Goal: Task Accomplishment & Management: Use online tool/utility

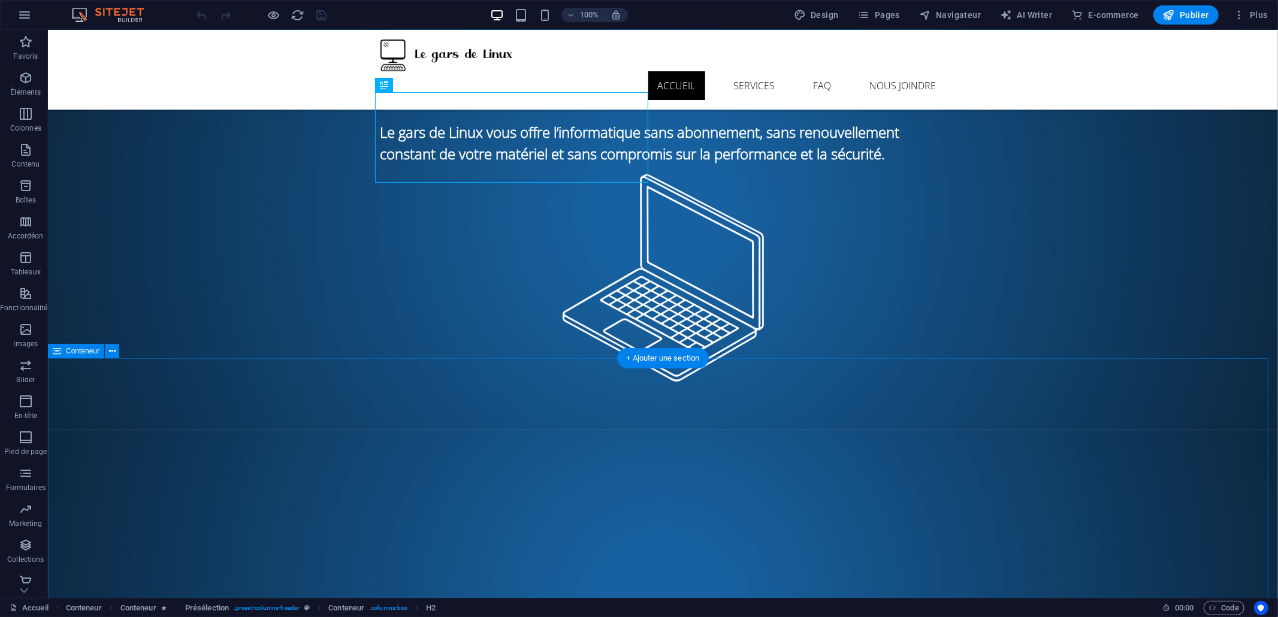
scroll to position [159, 0]
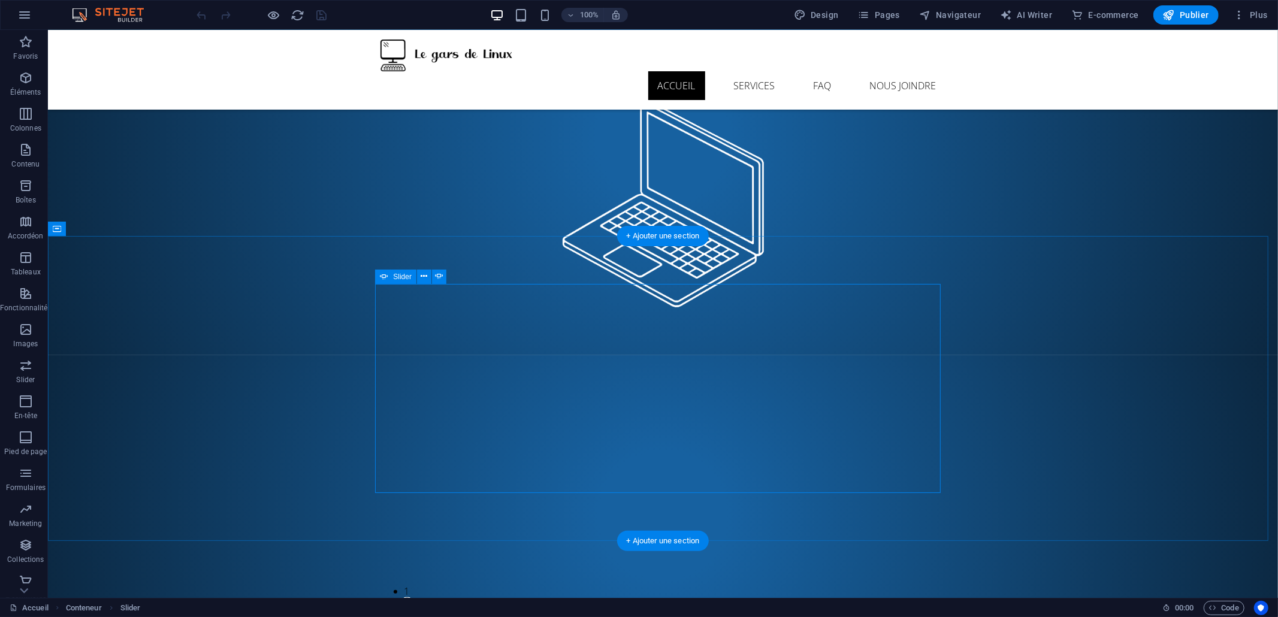
click at [409, 584] on button "1" at bounding box center [406, 591] width 5 height 14
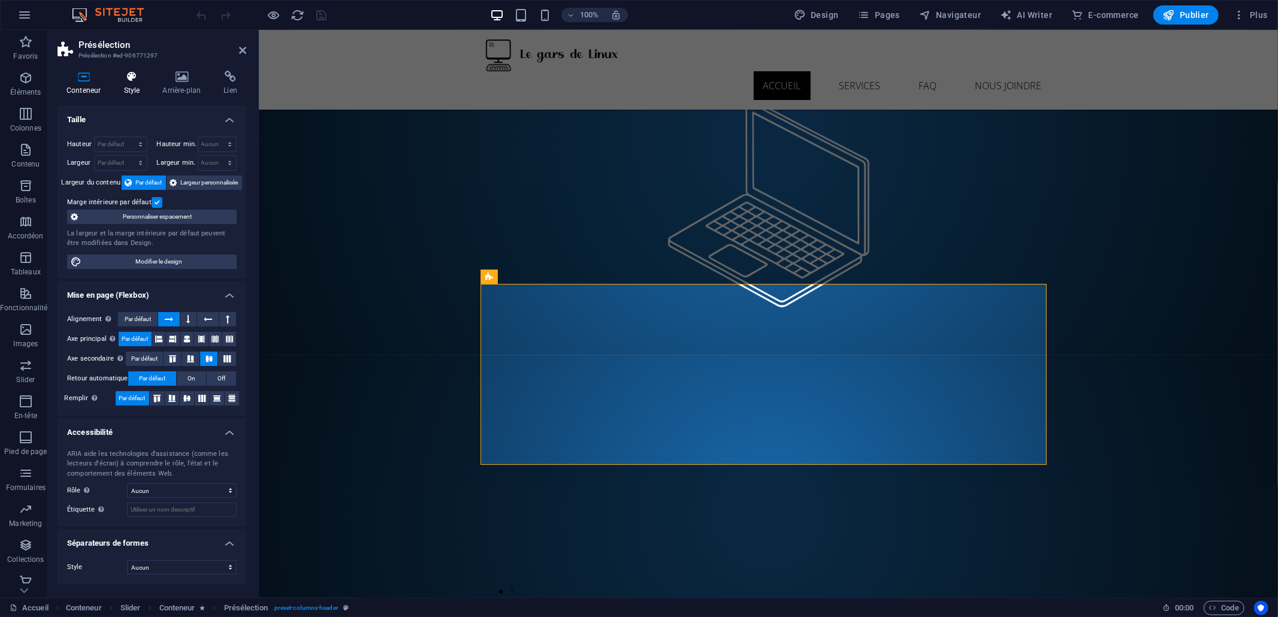
click at [139, 84] on h4 "Style" at bounding box center [133, 83] width 39 height 25
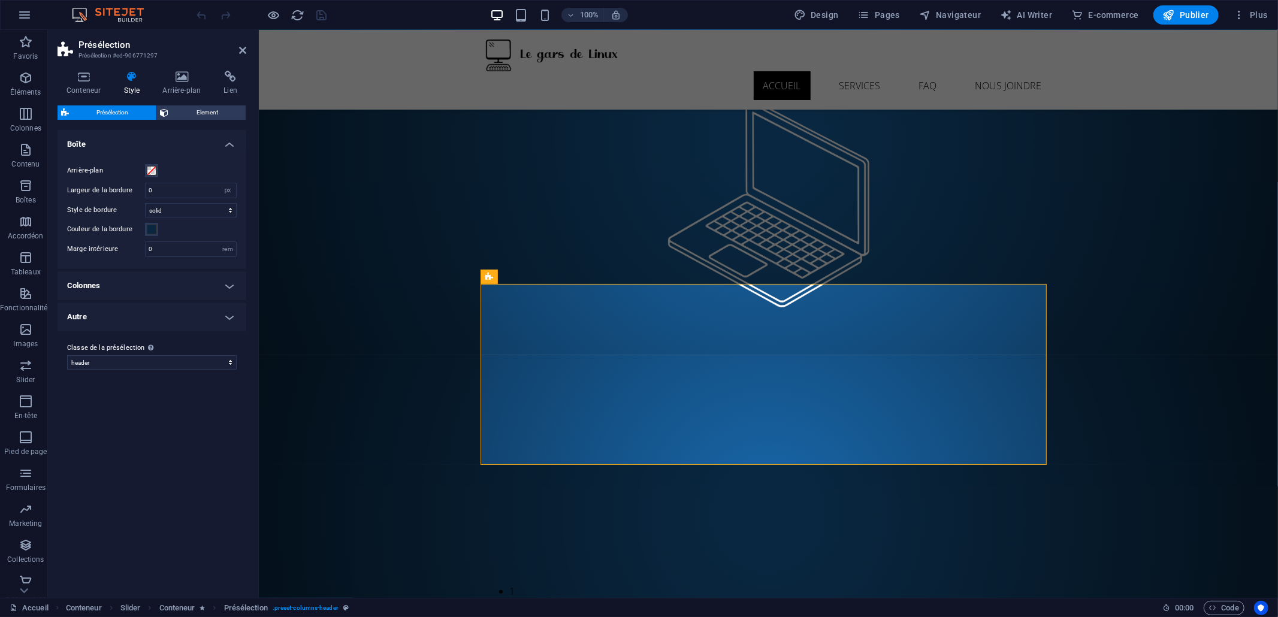
click at [141, 280] on h4 "Colonnes" at bounding box center [152, 285] width 189 height 29
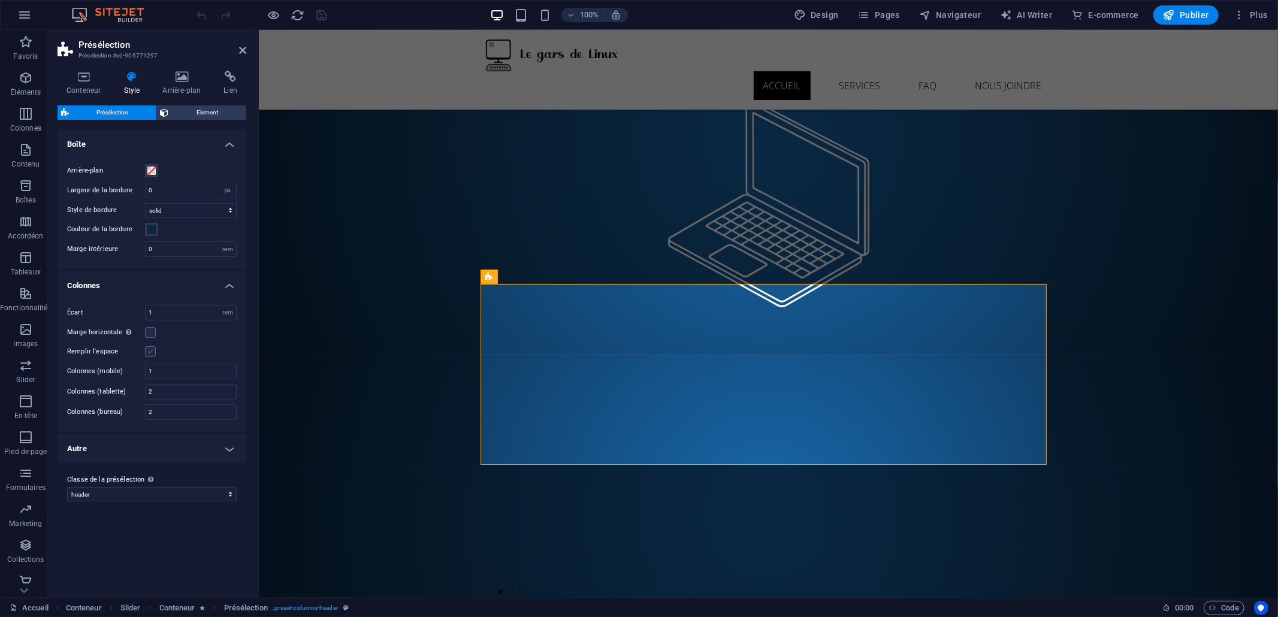
click at [153, 352] on label at bounding box center [150, 351] width 11 height 11
click at [0, 0] on input "Remplir l'espace" at bounding box center [0, 0] width 0 height 0
click at [153, 352] on label at bounding box center [150, 351] width 11 height 11
click at [0, 0] on input "Remplir l'espace" at bounding box center [0, 0] width 0 height 0
click at [155, 447] on h4 "Autre" at bounding box center [152, 448] width 189 height 29
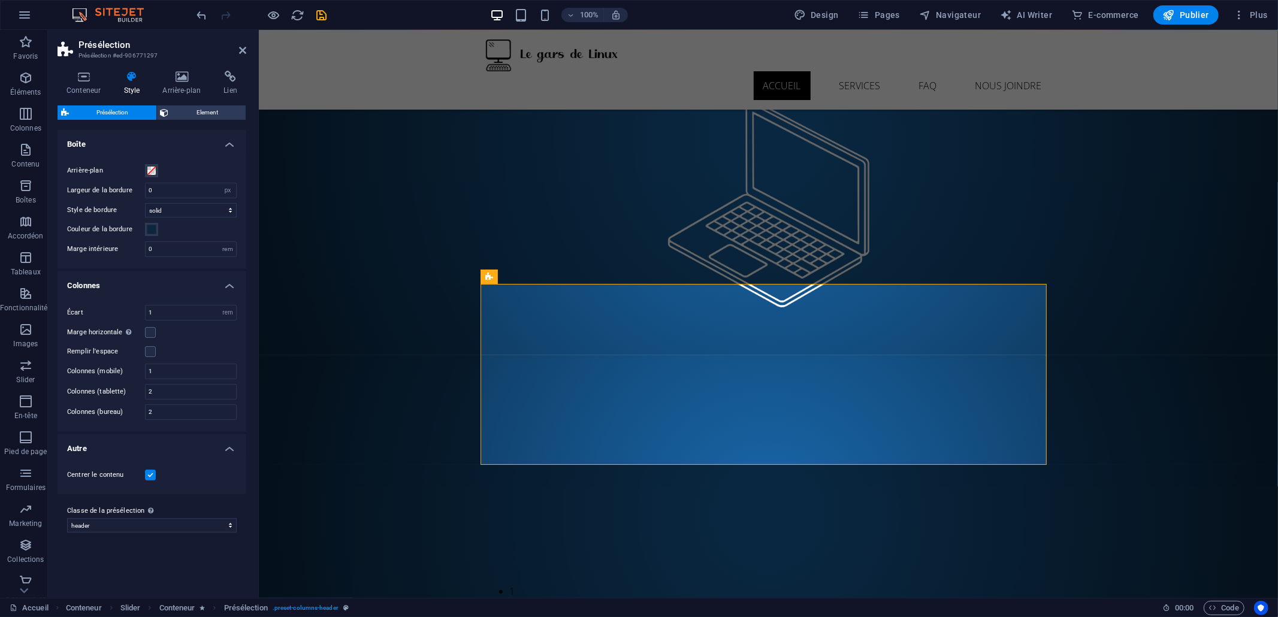
click at [150, 474] on label at bounding box center [150, 475] width 11 height 11
click at [0, 0] on input "Centrer le contenu" at bounding box center [0, 0] width 0 height 0
click at [150, 474] on label at bounding box center [150, 475] width 11 height 11
click at [0, 0] on input "Centrer le contenu" at bounding box center [0, 0] width 0 height 0
click at [189, 108] on span "Element" at bounding box center [208, 112] width 70 height 14
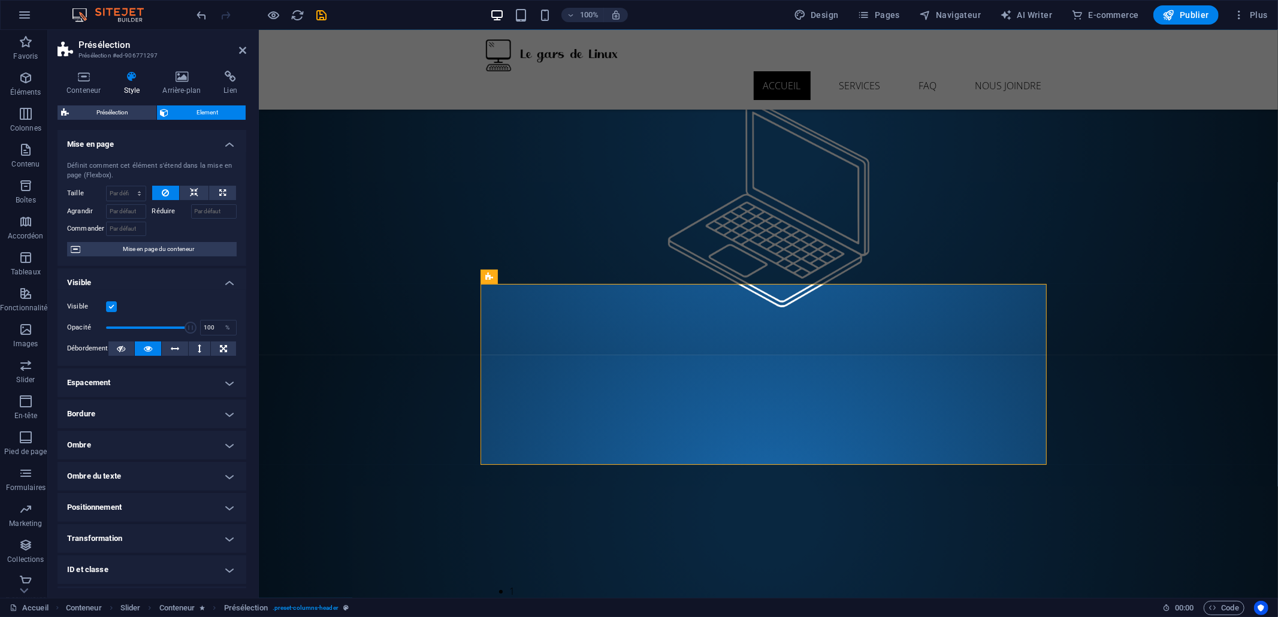
click at [153, 144] on h4 "Mise en page" at bounding box center [152, 141] width 189 height 22
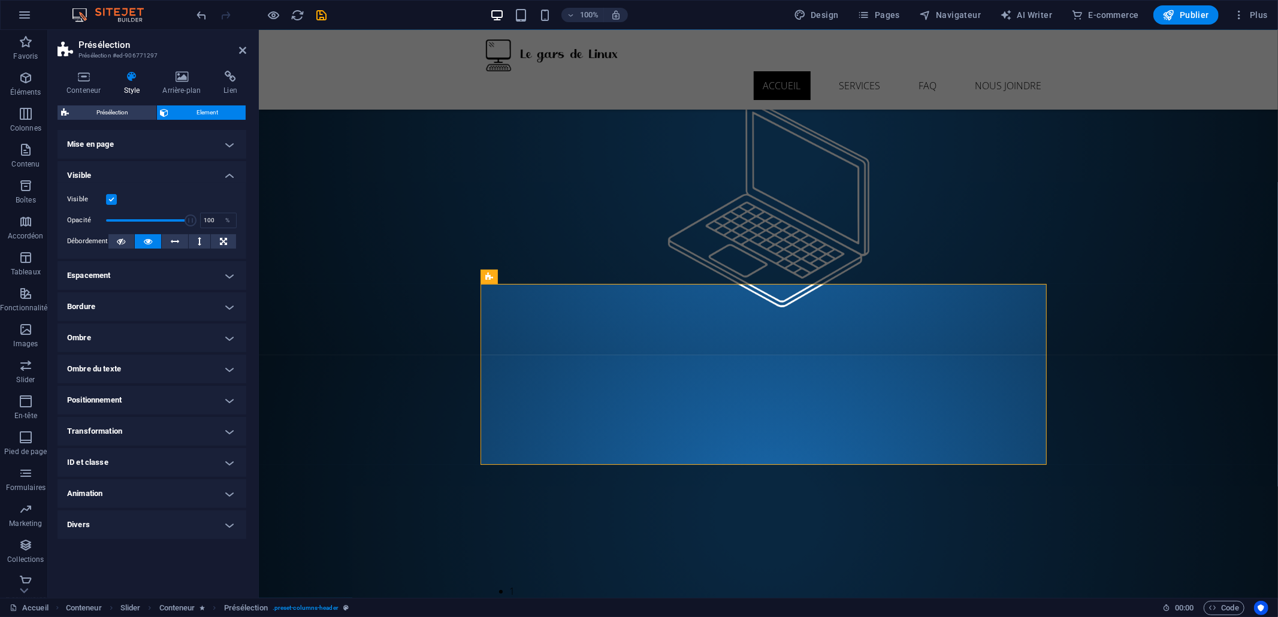
click at [148, 174] on h4 "Visible" at bounding box center [152, 172] width 189 height 22
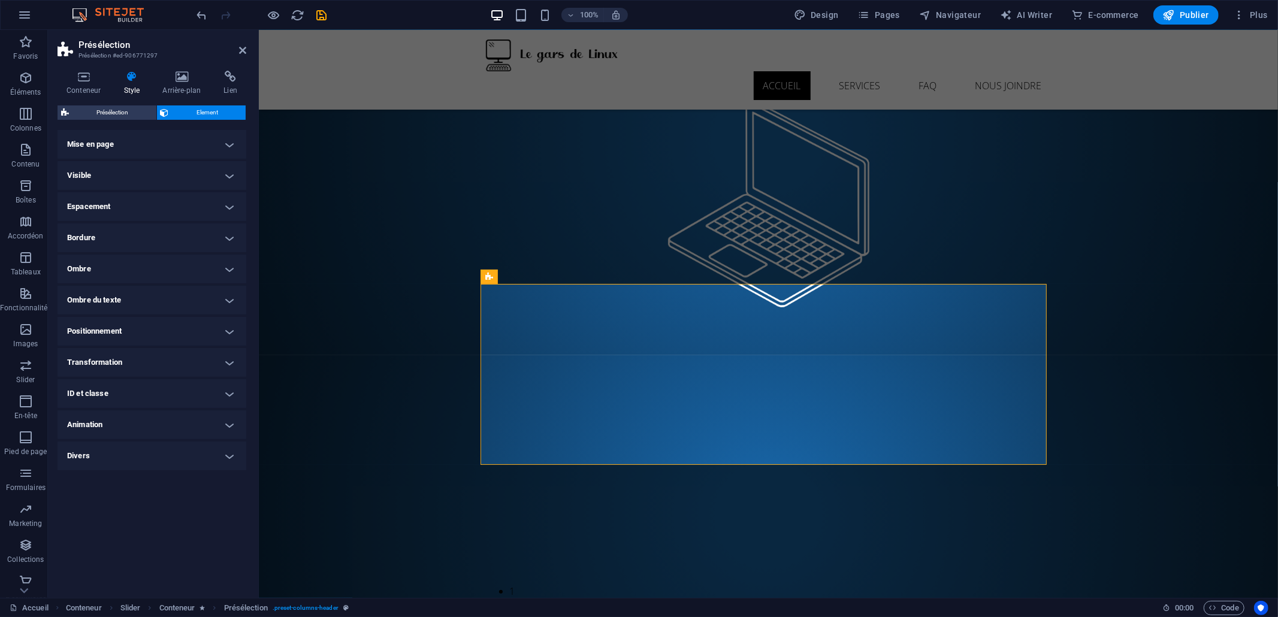
click at [141, 201] on h4 "Espacement" at bounding box center [152, 206] width 189 height 29
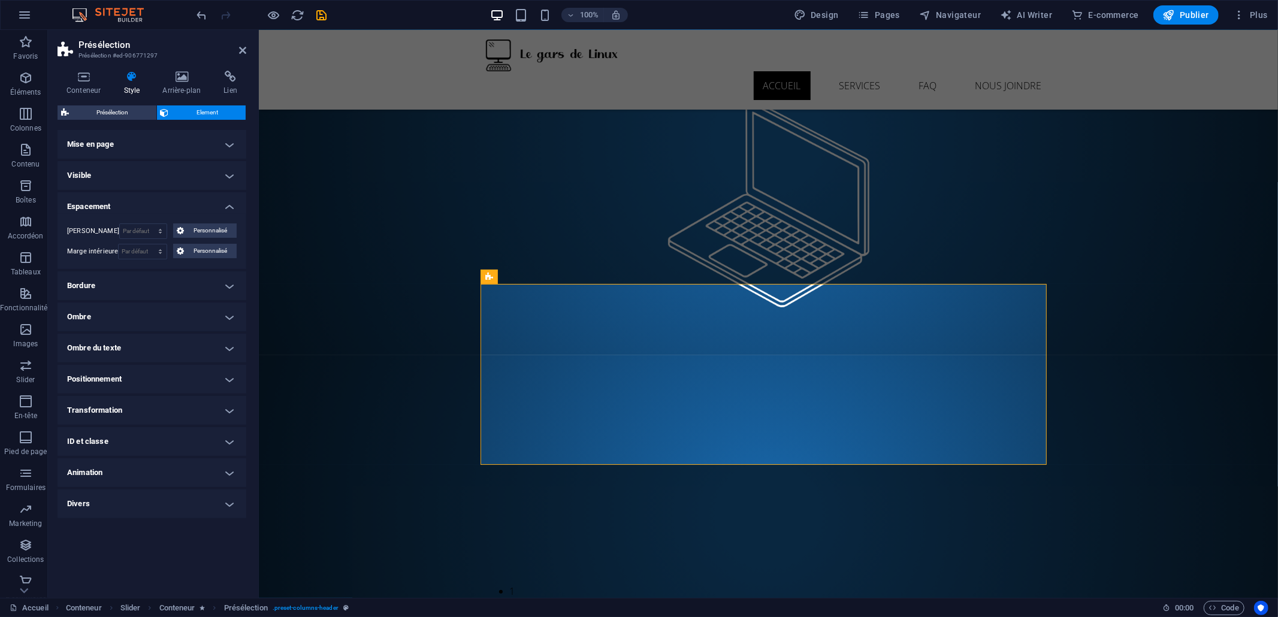
click at [141, 201] on h4 "Espacement" at bounding box center [152, 203] width 189 height 22
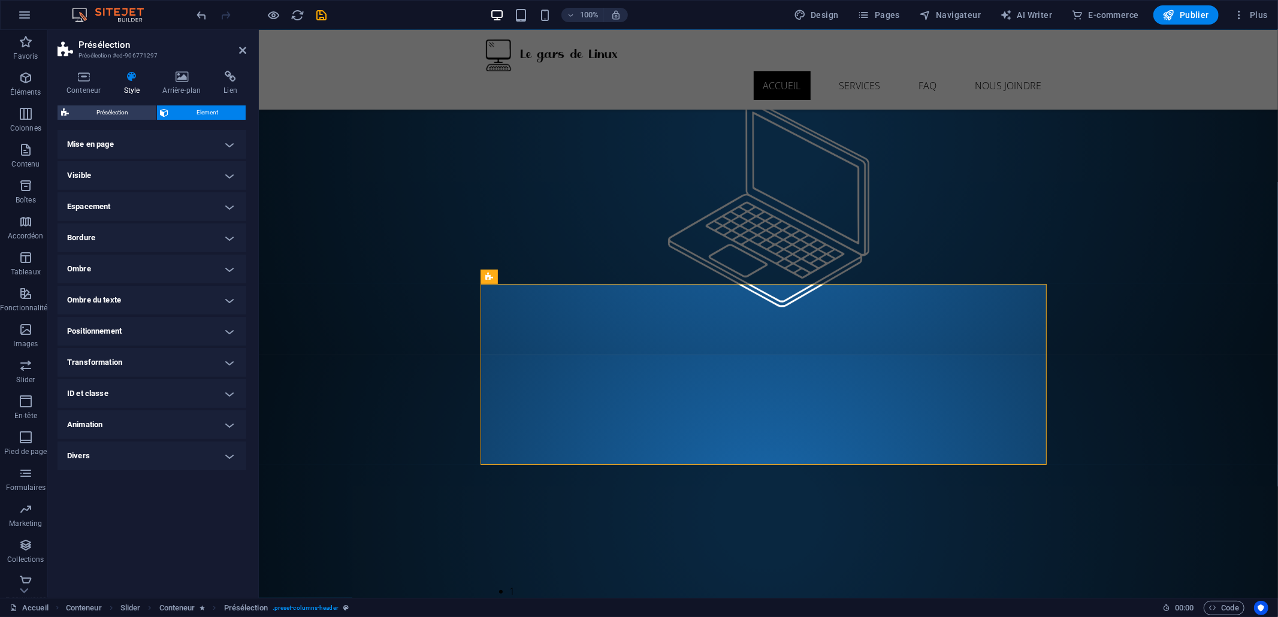
click at [130, 331] on h4 "Positionnement" at bounding box center [152, 331] width 189 height 29
click at [132, 330] on h4 "Positionnement" at bounding box center [152, 328] width 189 height 22
click at [127, 364] on h4 "Transformation" at bounding box center [152, 362] width 189 height 29
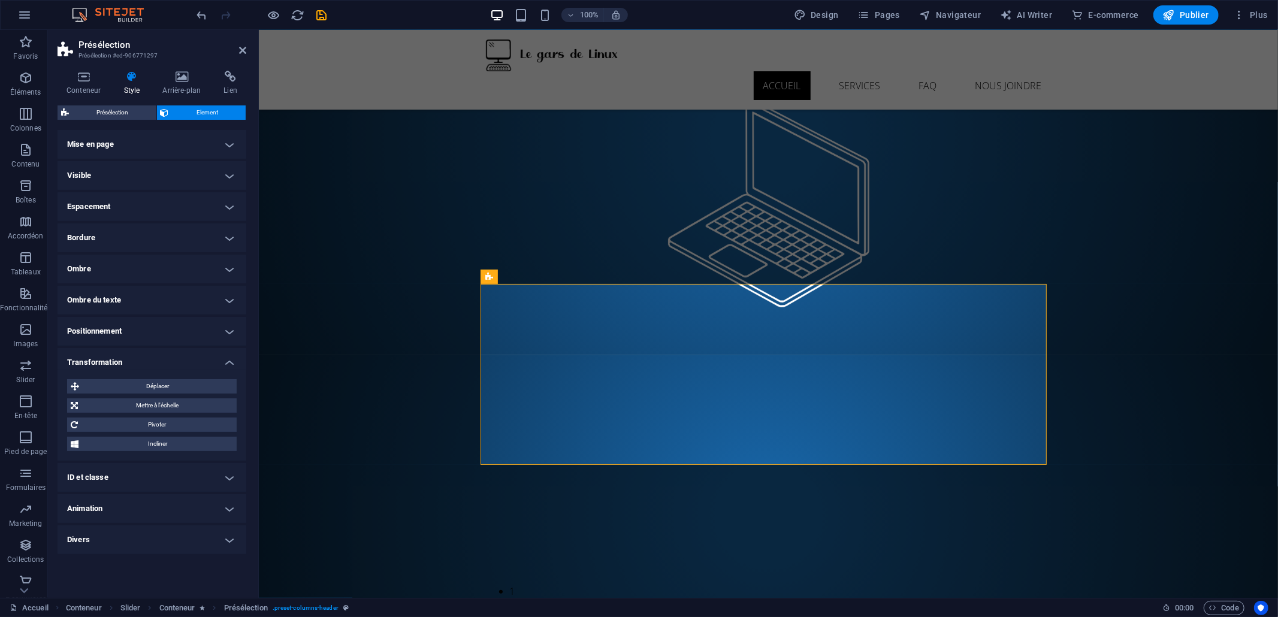
click at [132, 361] on h4 "Transformation" at bounding box center [152, 359] width 189 height 22
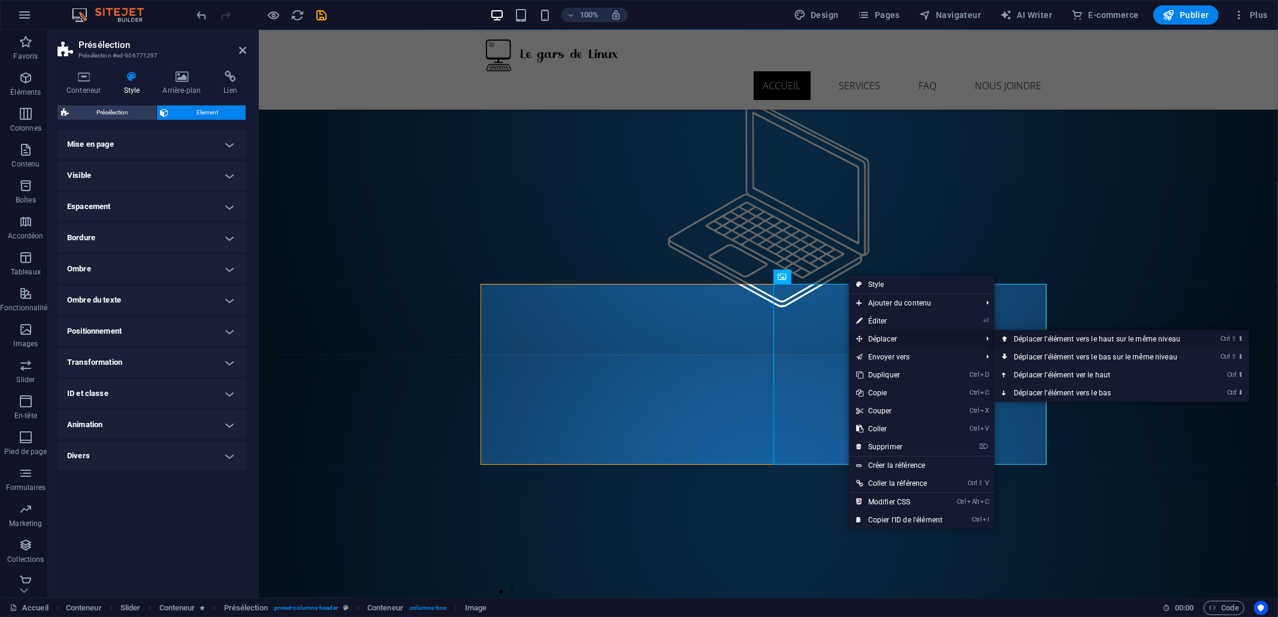
click at [1041, 340] on link "Ctrl ⇧ ⬆ Déplacer l'élément vers le haut sur le même niveau" at bounding box center [1100, 339] width 210 height 18
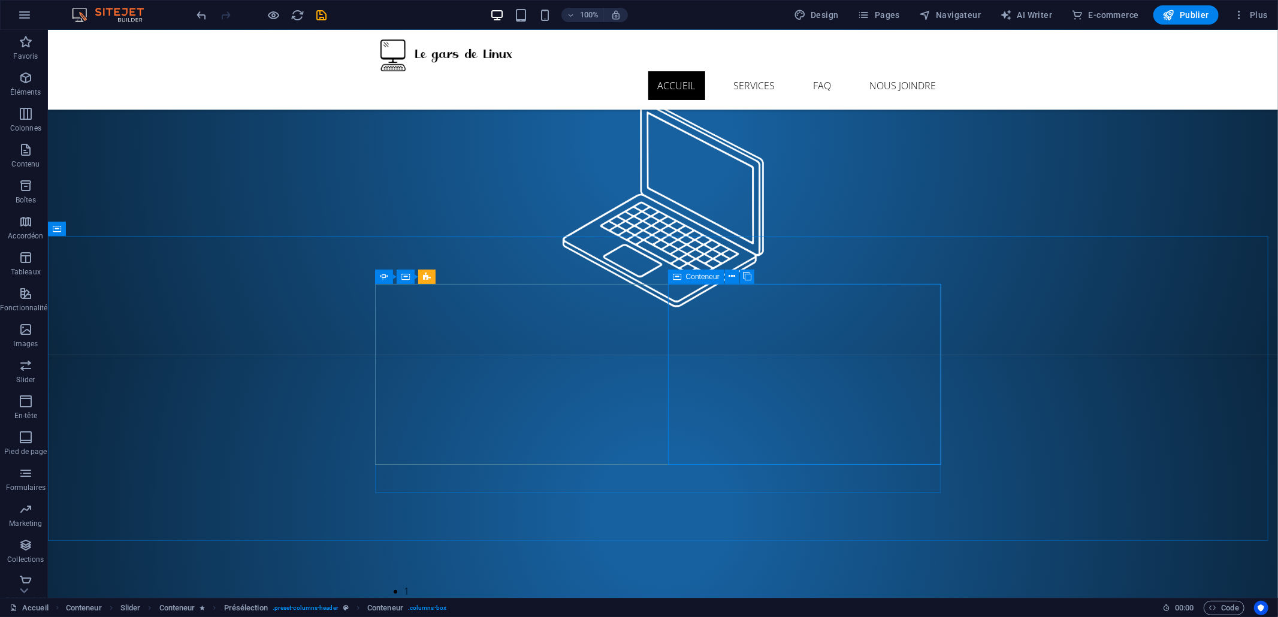
click at [0, 0] on span "Conteneur" at bounding box center [0, 0] width 0 height 0
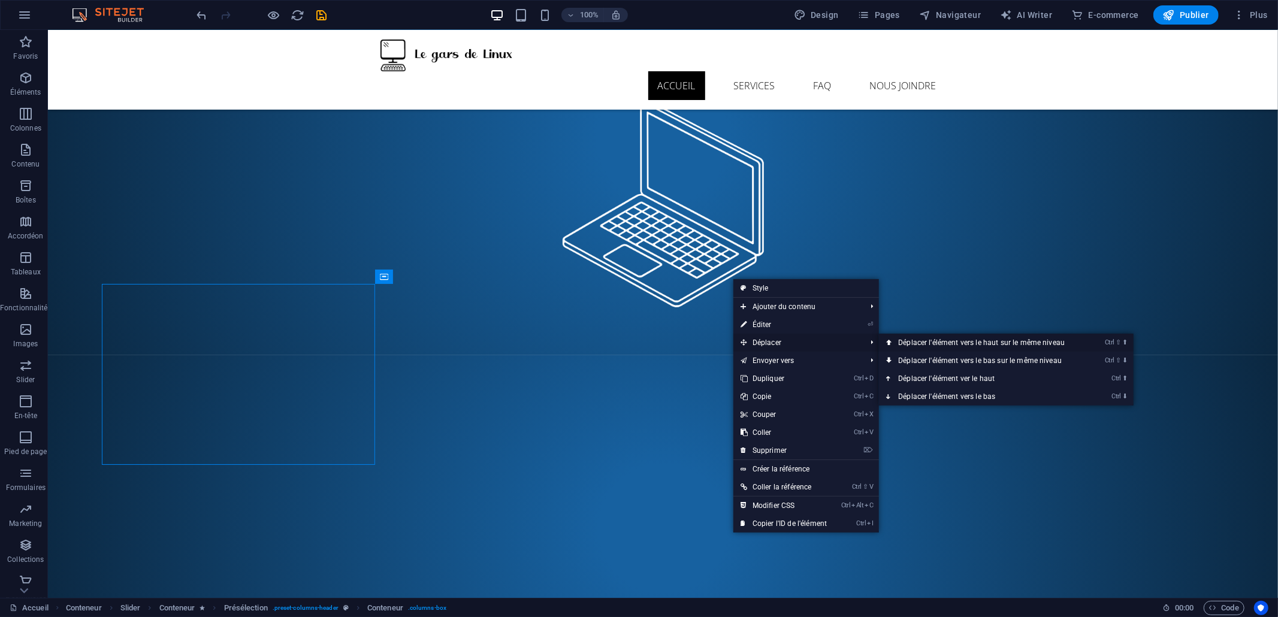
click at [911, 339] on link "Ctrl ⇧ ⬆ Déplacer l'élément vers le haut sur le même niveau" at bounding box center [984, 343] width 210 height 18
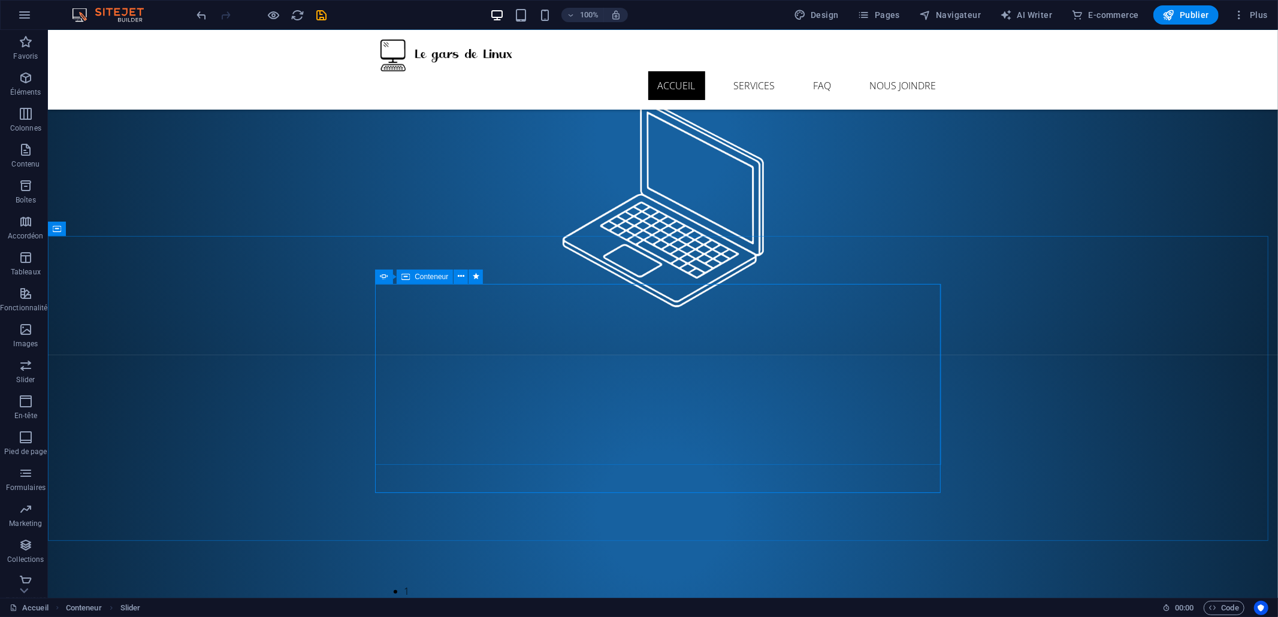
click at [411, 280] on div "Conteneur" at bounding box center [425, 277] width 56 height 14
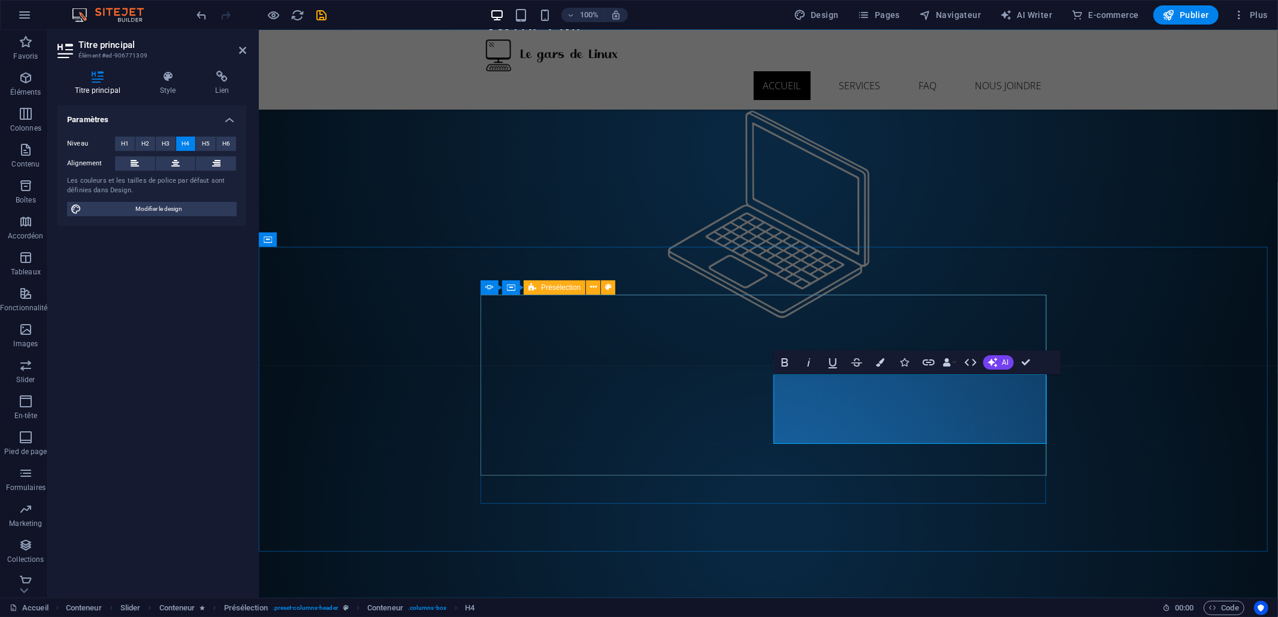
drag, startPoint x: 780, startPoint y: 409, endPoint x: 766, endPoint y: 408, distance: 13.2
drag, startPoint x: 856, startPoint y: 404, endPoint x: 848, endPoint y: 408, distance: 9.1
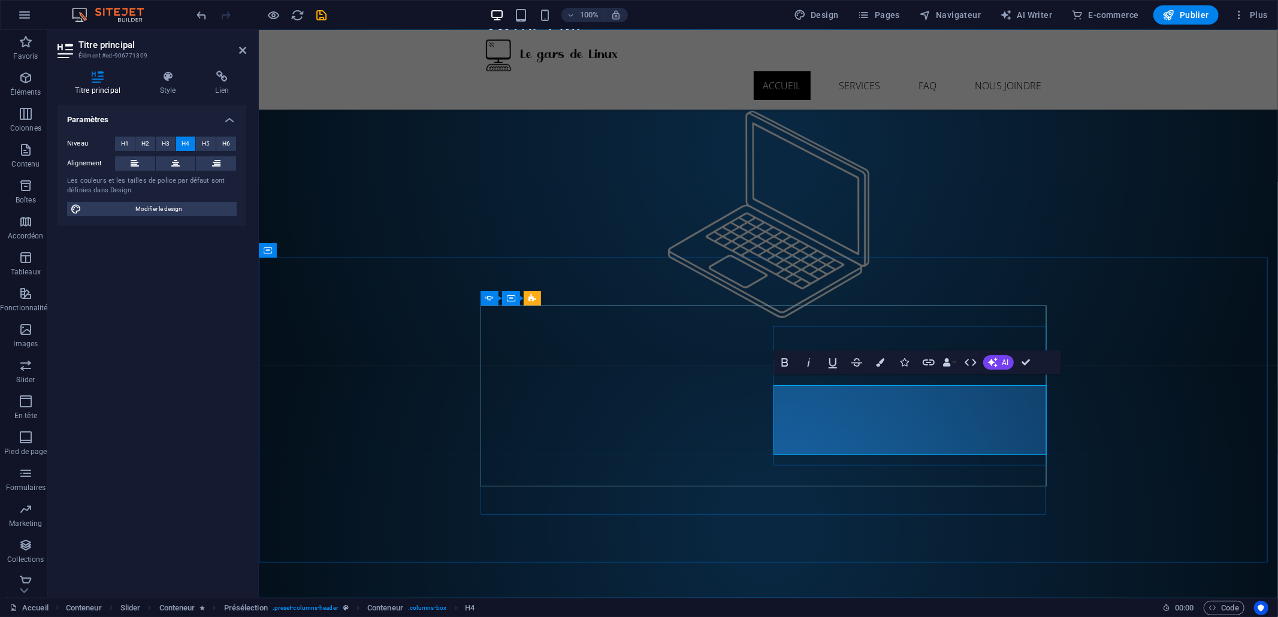
scroll to position [138, 0]
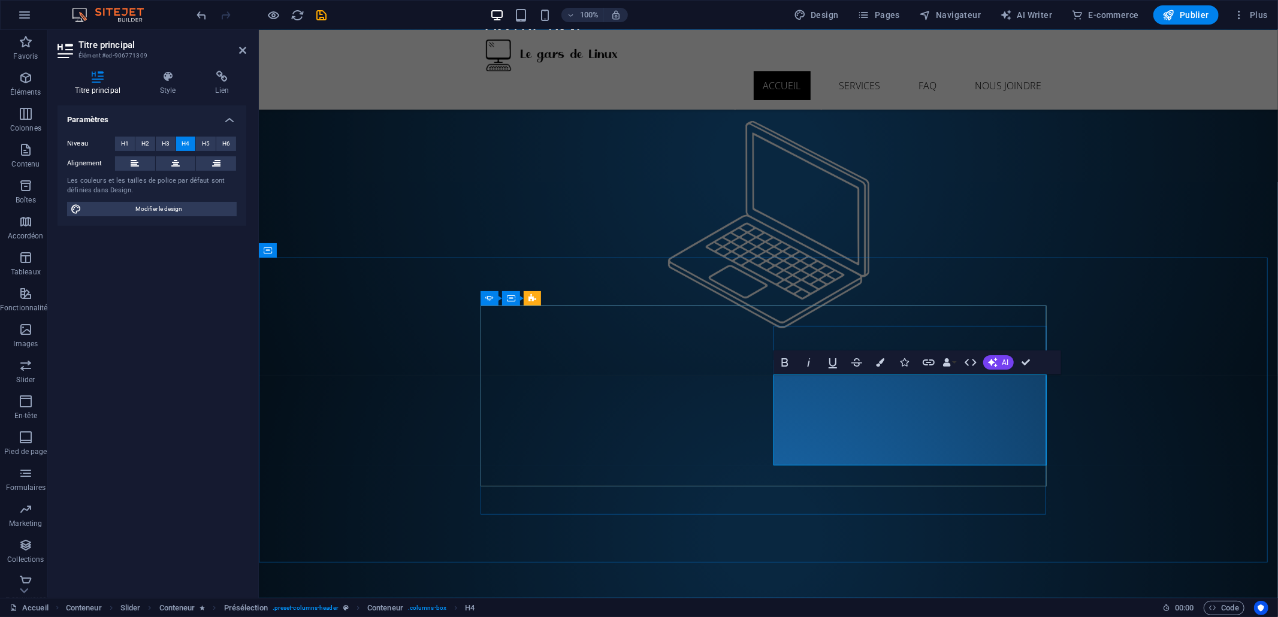
drag, startPoint x: 925, startPoint y: 430, endPoint x: 932, endPoint y: 464, distance: 35.0
drag, startPoint x: 778, startPoint y: 450, endPoint x: 766, endPoint y: 451, distance: 12.0
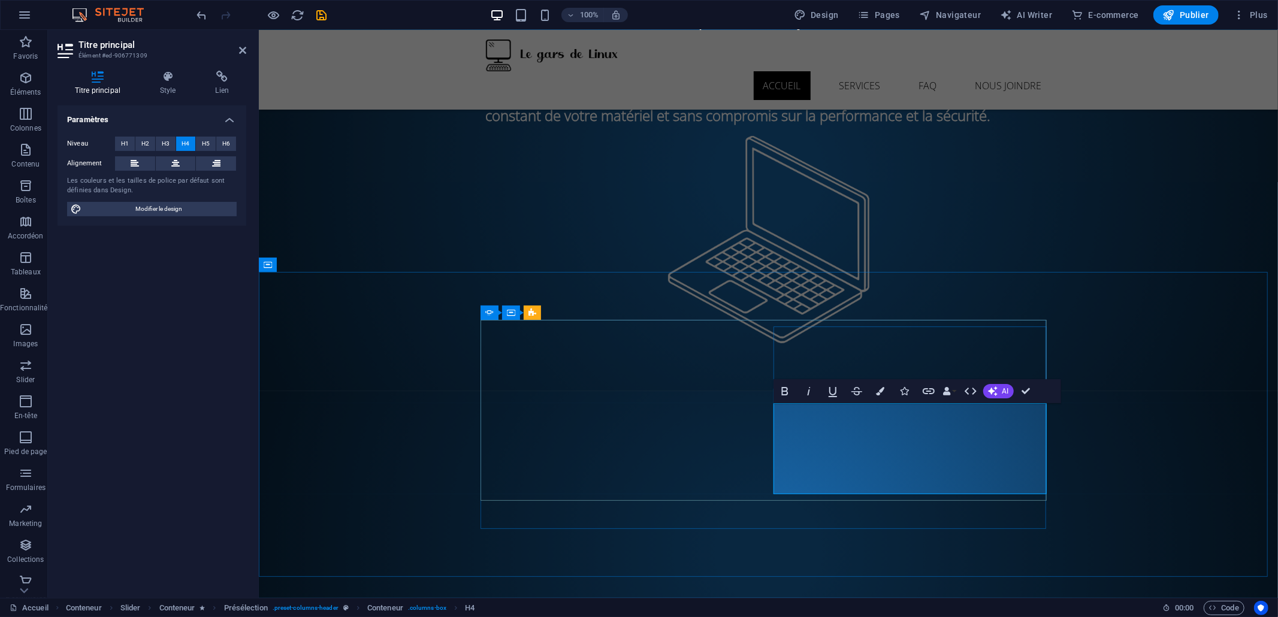
click at [446, 469] on div "CE QUE NOUS OFFRONS... En bref Installation Formation Entretien / mises à jour …" at bounding box center [767, 551] width 1019 height 320
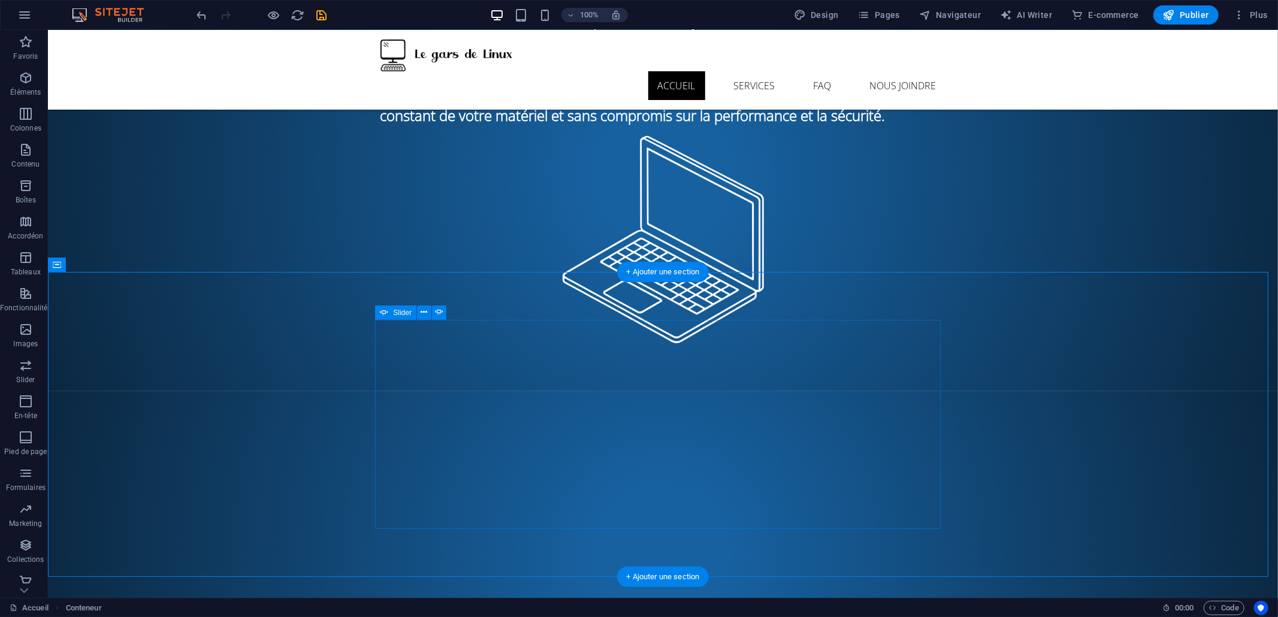
click at [642, 504] on div "CE QUE NOUS OFFRONS... En bref - Installation - Formation - Entretien / mises à…" at bounding box center [663, 551] width 566 height 224
click at [409, 617] on button "1" at bounding box center [406, 627] width 5 height 14
click at [639, 505] on div "CE QUE NOUS OFFRONS... En bref - Installation - Formation - Entretien / mises à…" at bounding box center [663, 551] width 566 height 224
click at [409, 617] on button "1" at bounding box center [406, 627] width 5 height 14
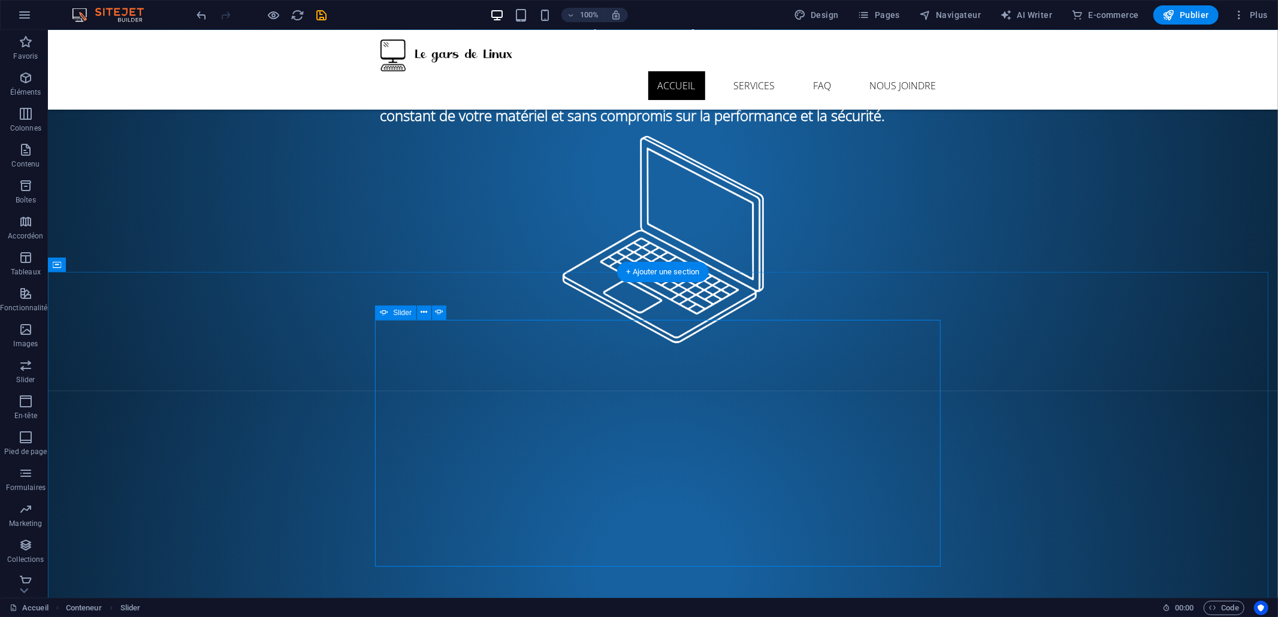
click at [409, 617] on button "1" at bounding box center [406, 627] width 5 height 14
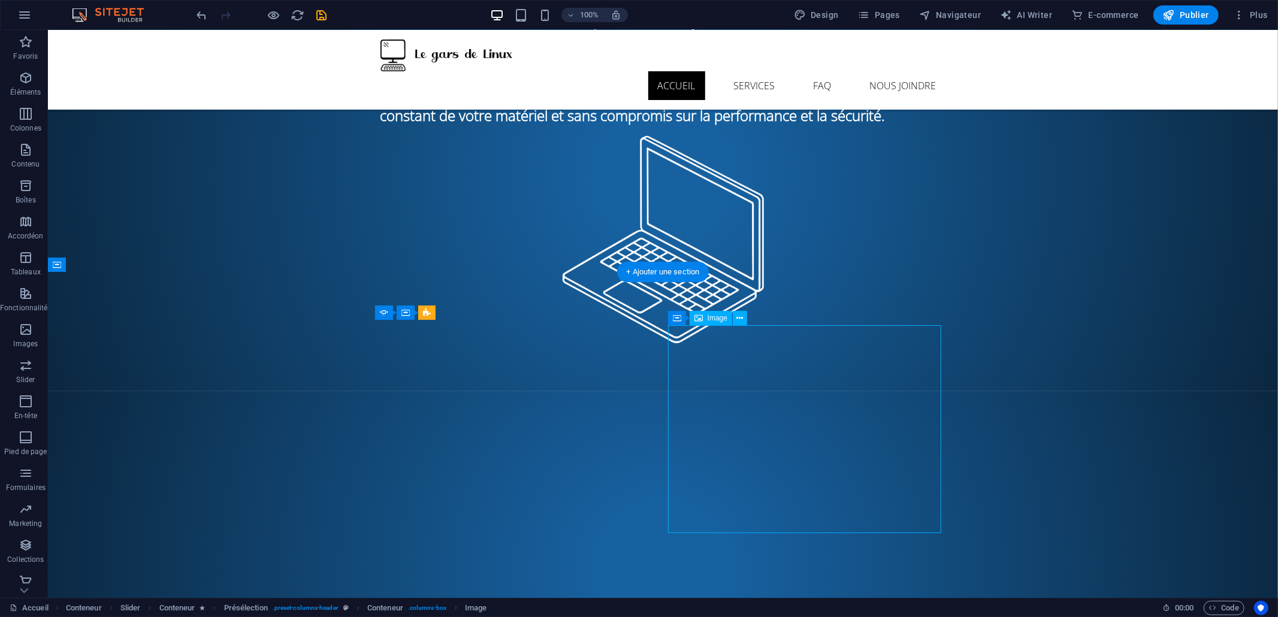
select select "px"
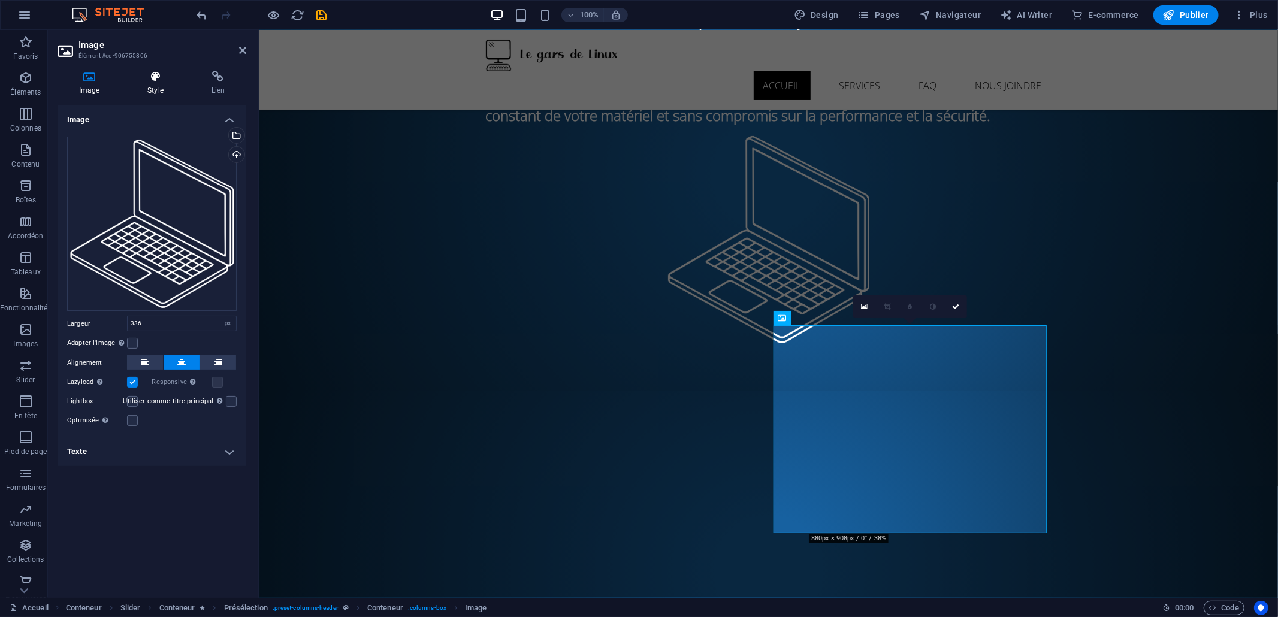
click at [167, 83] on h4 "Style" at bounding box center [158, 83] width 64 height 25
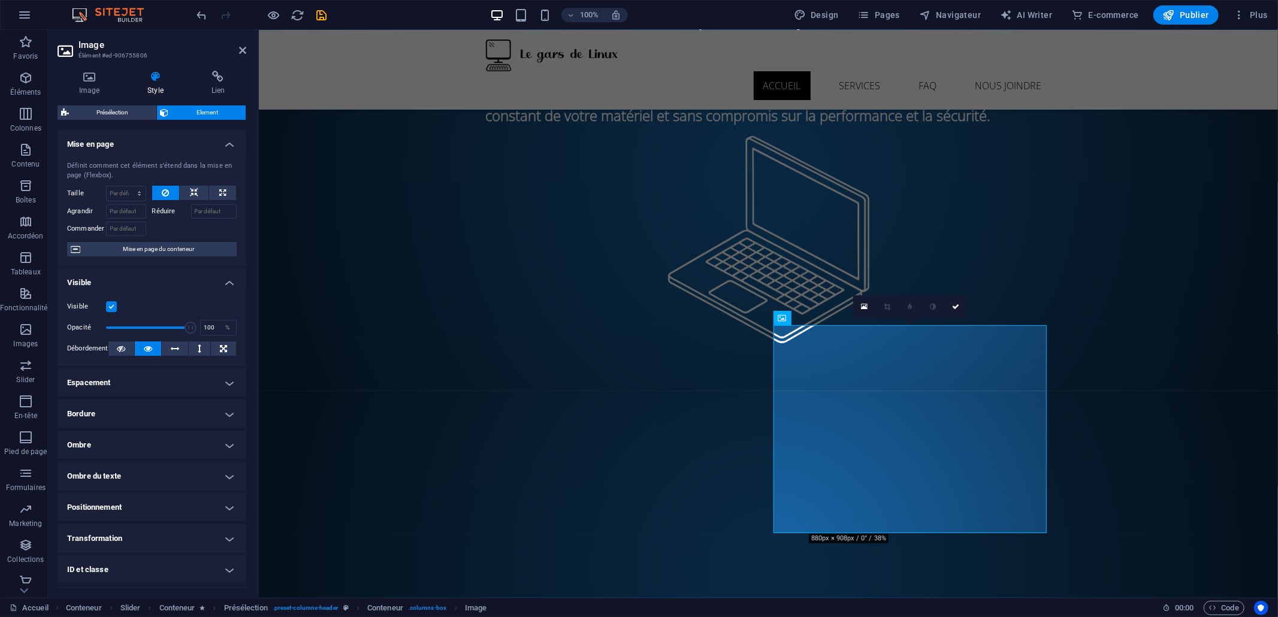
click at [93, 154] on div "Définit comment cet élément s'étend dans la mise en page (Flexbox). Taille Par …" at bounding box center [152, 209] width 189 height 114
click at [94, 142] on h4 "Mise en page" at bounding box center [152, 141] width 189 height 22
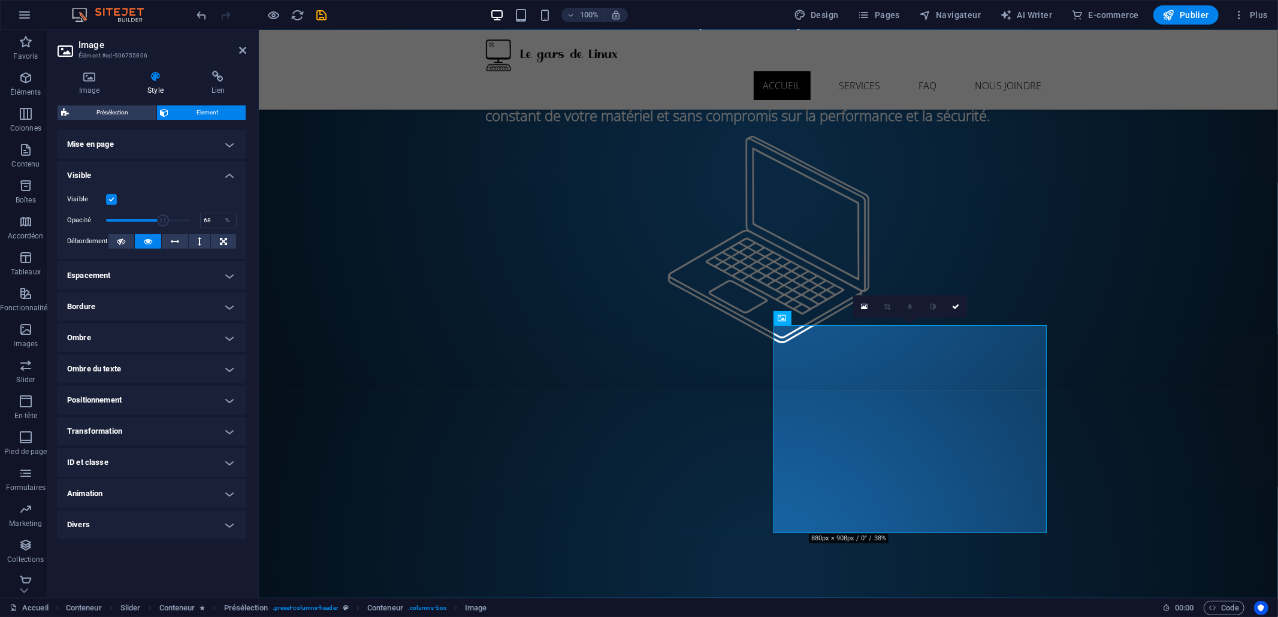
drag, startPoint x: 191, startPoint y: 221, endPoint x: 164, endPoint y: 222, distance: 27.0
click at [164, 222] on span at bounding box center [163, 221] width 12 height 12
click at [169, 222] on span at bounding box center [169, 221] width 12 height 12
type input "100"
drag, startPoint x: 168, startPoint y: 222, endPoint x: 225, endPoint y: 228, distance: 57.2
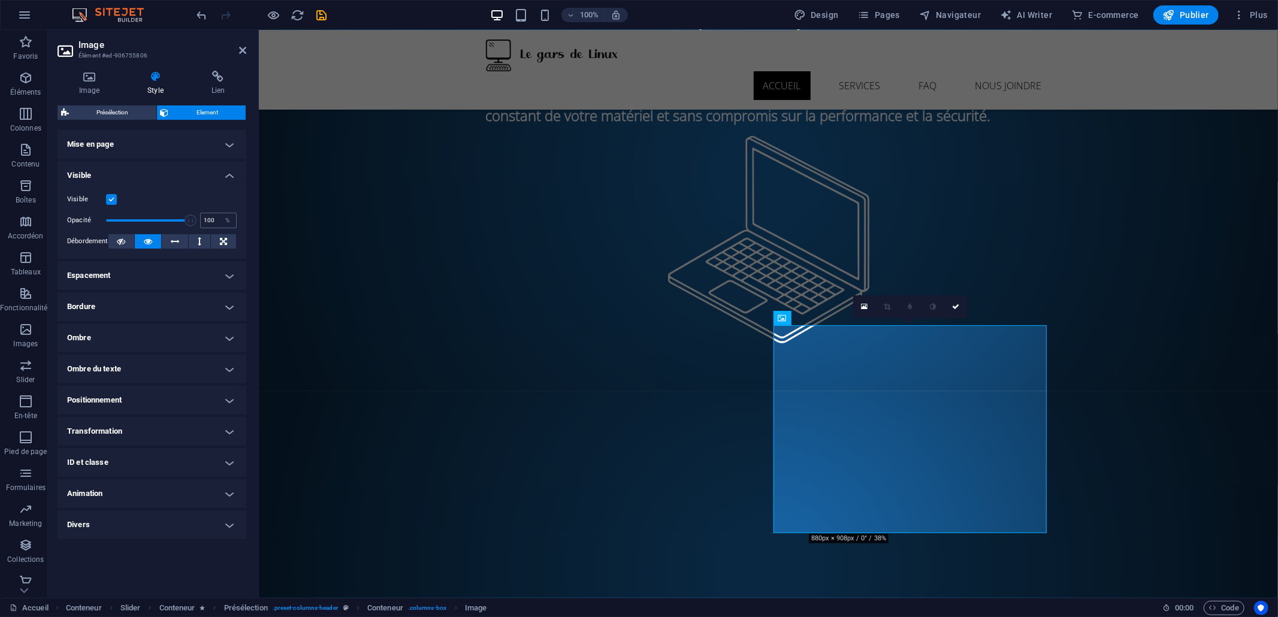
click at [225, 228] on div "Opacité 100 %" at bounding box center [152, 221] width 170 height 18
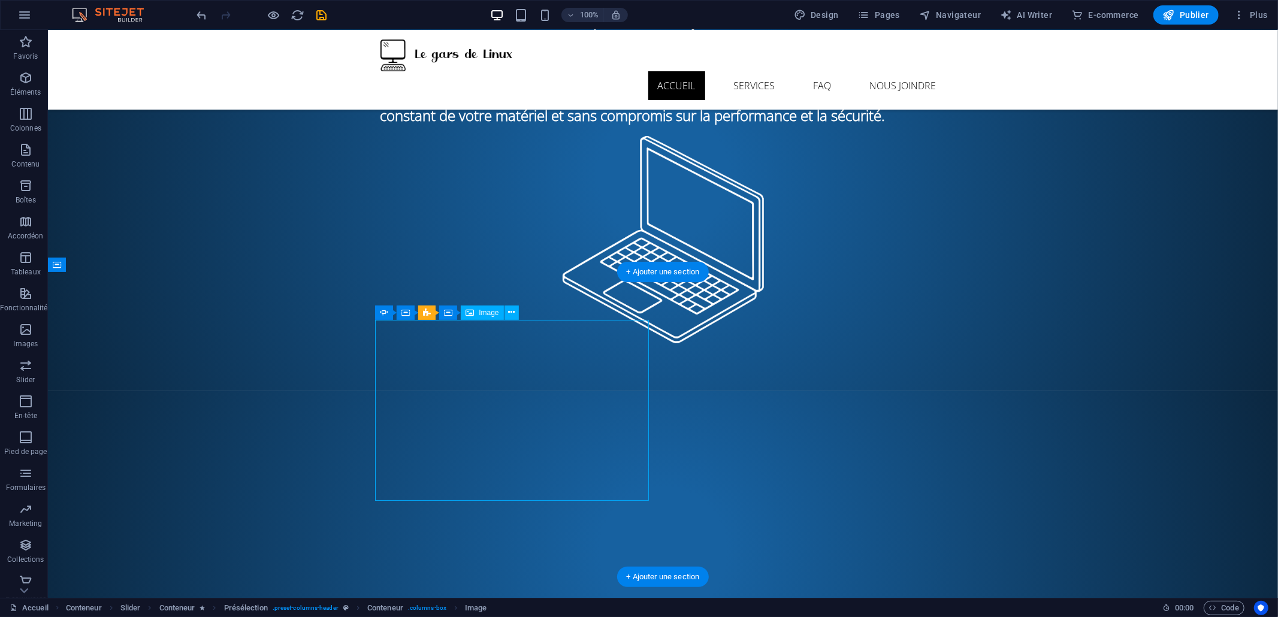
select select "px"
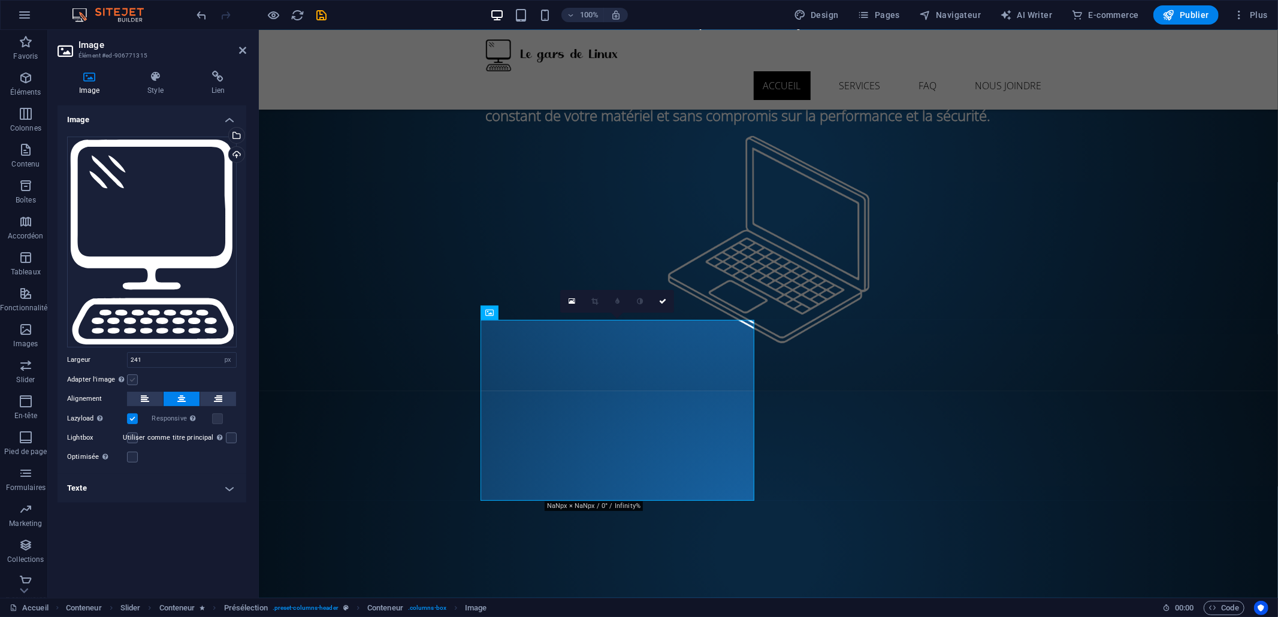
click at [130, 382] on label at bounding box center [132, 380] width 11 height 11
click at [0, 0] on input "Adapter l'image Adapter automatiquement l'image à une largeur et une hauteur fi…" at bounding box center [0, 0] width 0 height 0
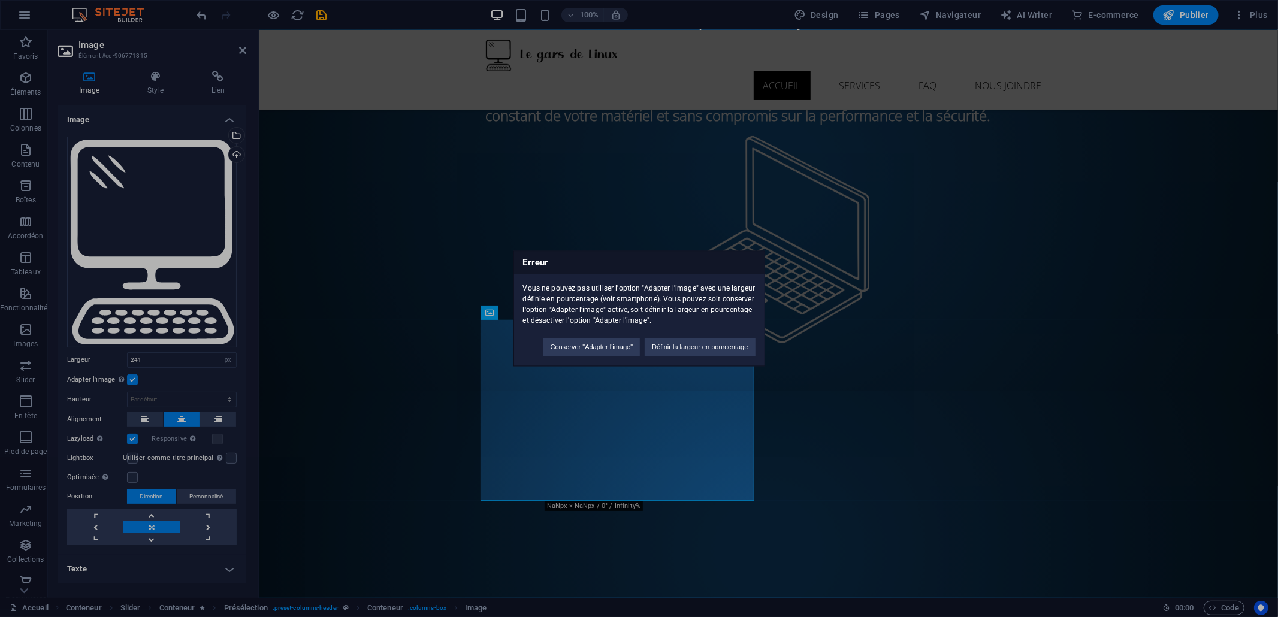
click at [425, 260] on div "Erreur Vous ne pouvez pas utiliser l'option "Adapter l'image" avec une largeur …" at bounding box center [639, 308] width 1278 height 617
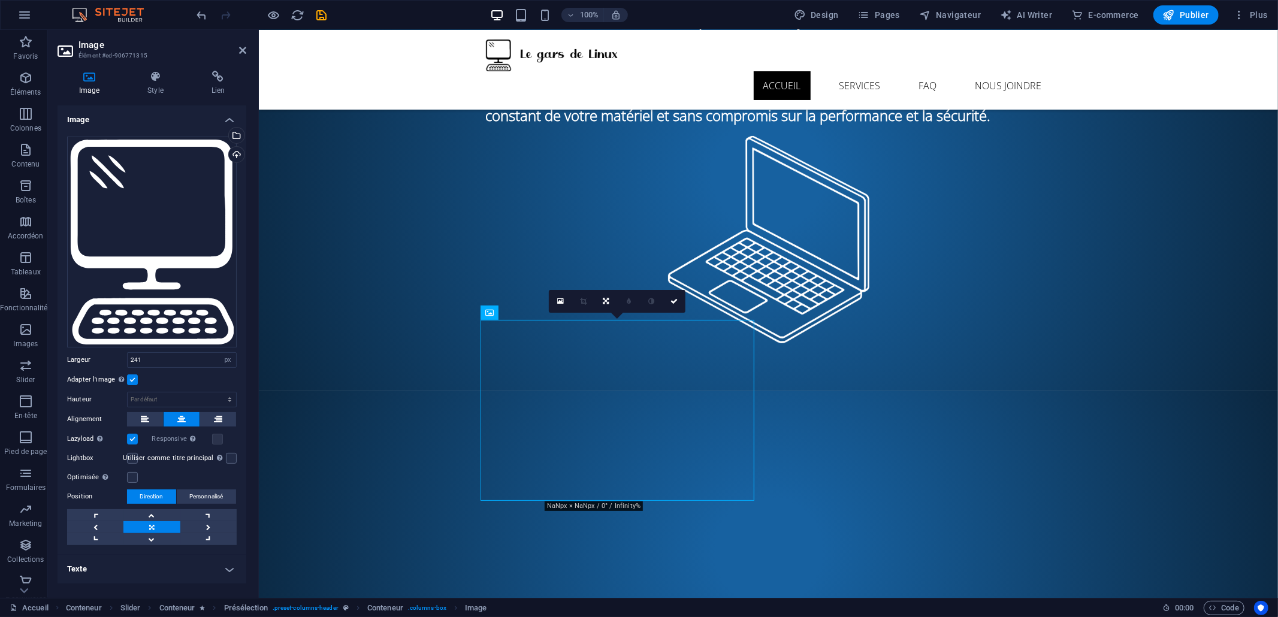
click at [322, 5] on div at bounding box center [262, 14] width 134 height 19
click at [320, 12] on icon "save" at bounding box center [322, 15] width 14 height 14
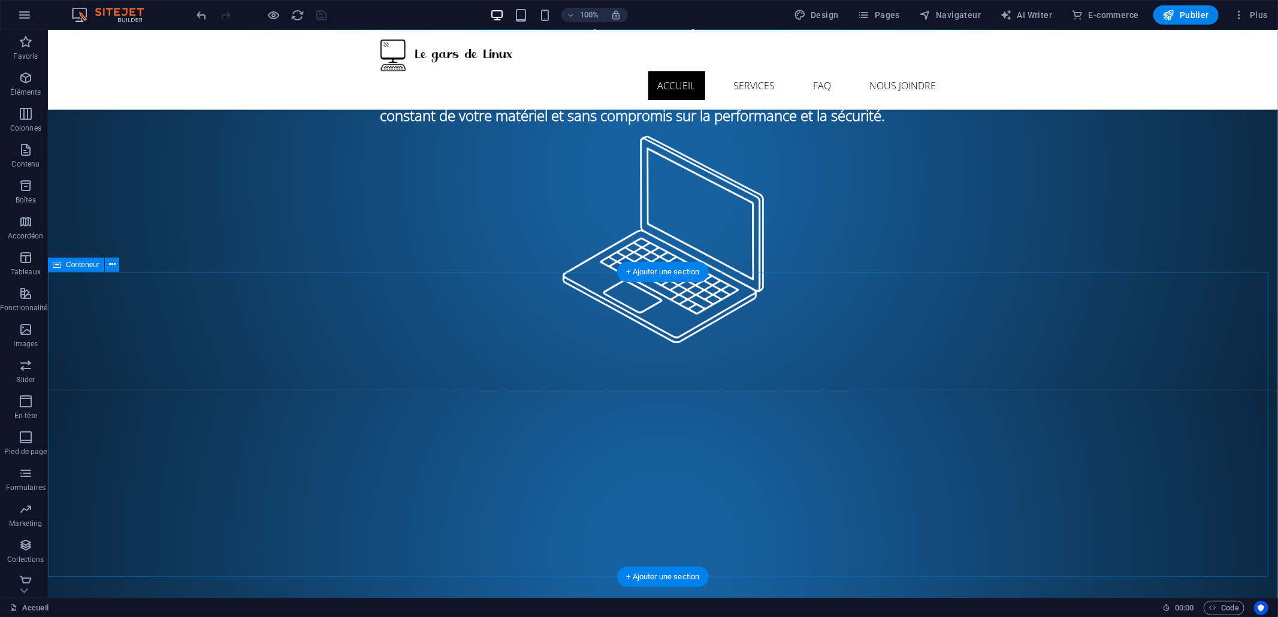
click at [1164, 518] on div "CE QUE NOUS OFFRONS... En bref - Installation - Formation - Entretien / mises à…" at bounding box center [662, 551] width 1230 height 320
click at [84, 267] on span "Conteneur" at bounding box center [83, 264] width 34 height 7
select select "presentation"
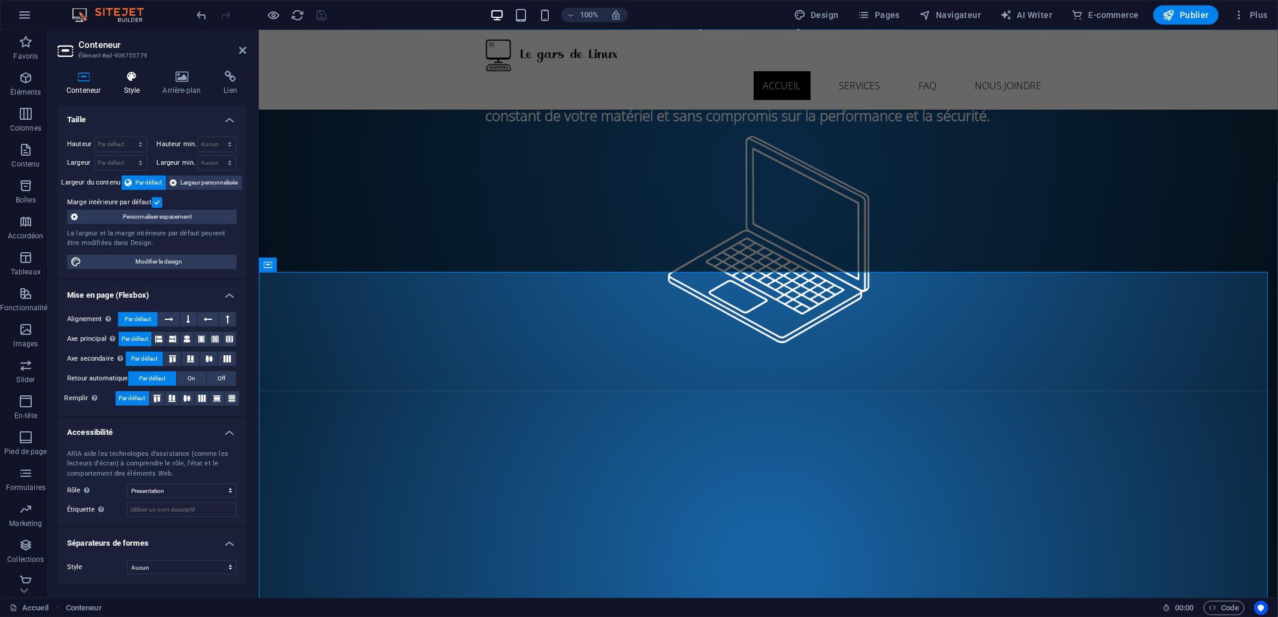
click at [136, 88] on h4 "Style" at bounding box center [133, 83] width 39 height 25
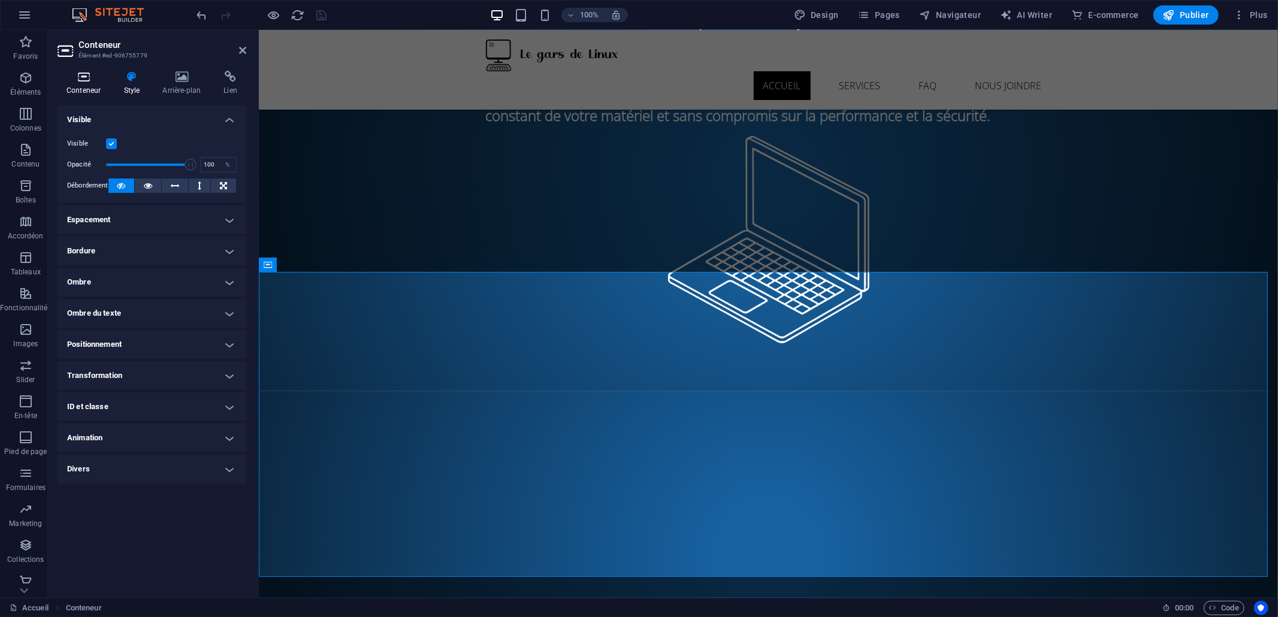
click at [87, 83] on h4 "Conteneur" at bounding box center [86, 83] width 57 height 25
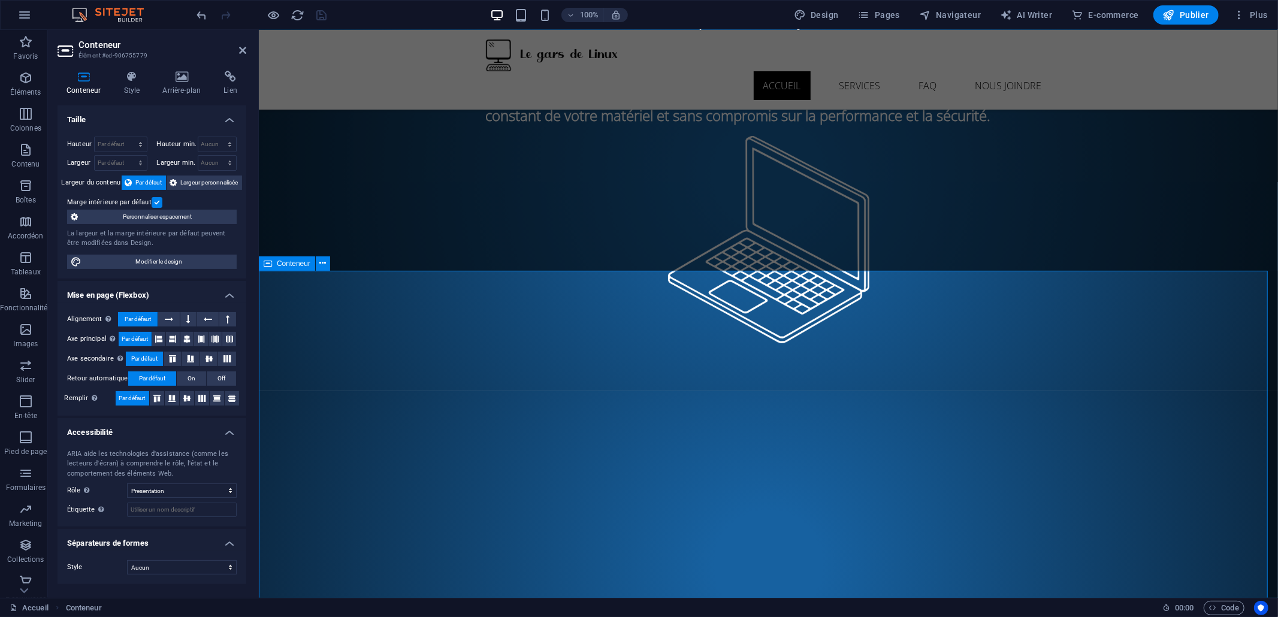
scroll to position [204, 0]
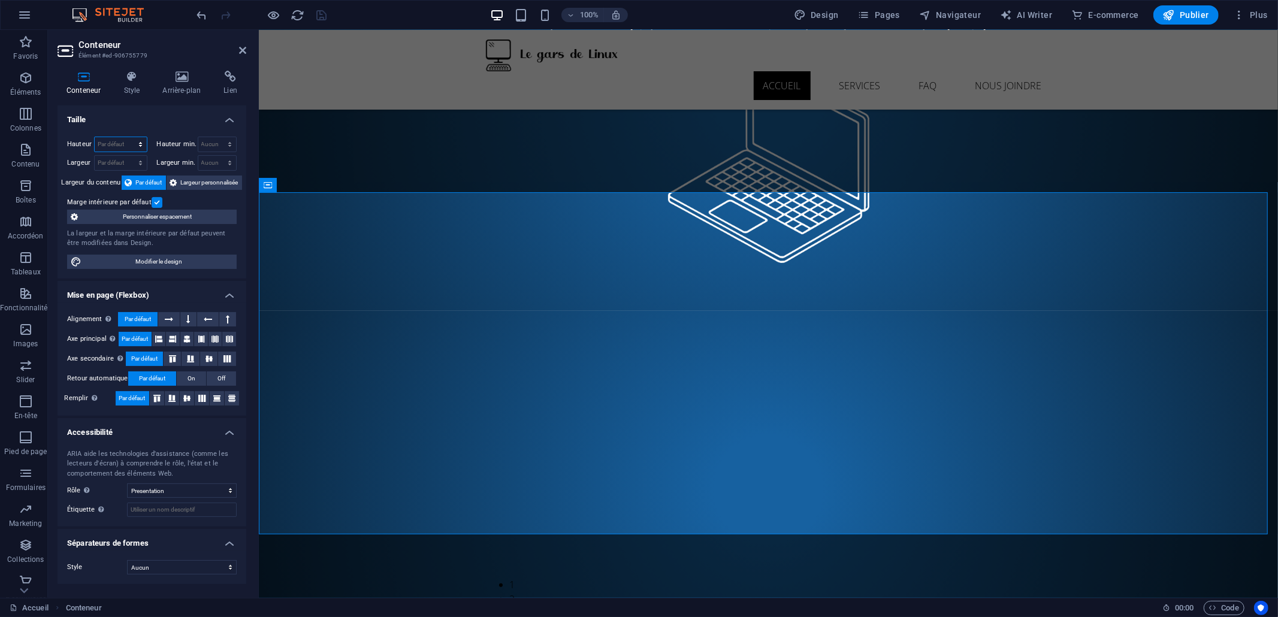
select select "vh"
click at [129, 137] on select "Par défaut px rem % vh vw" at bounding box center [121, 144] width 52 height 14
type input "60.4"
click at [771, 432] on div "CE QUE NOUS OFFRONS... En bref - Installation - Formation - Entretien / mises à…" at bounding box center [768, 470] width 566 height 224
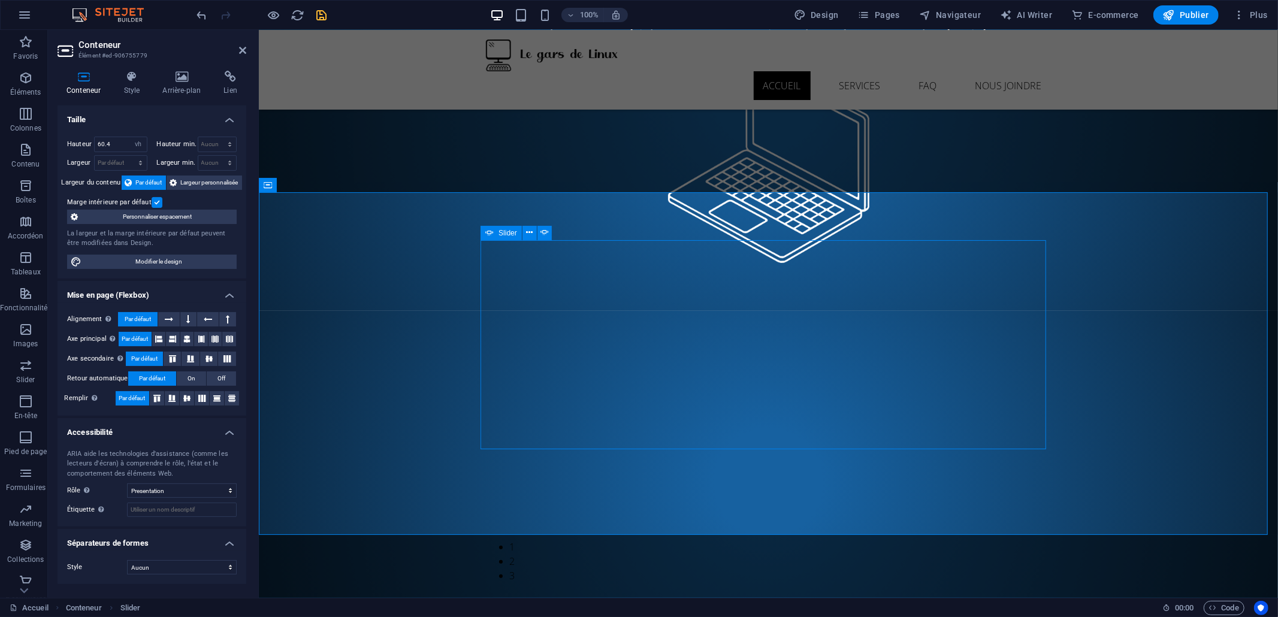
click at [771, 433] on div "CE QUE NOUS OFFRONS... En bref - Installation - Formation - Entretien / mises à…" at bounding box center [768, 470] width 566 height 224
click at [770, 433] on div "CE QUE NOUS OFFRONS... En bref - Installation - Formation - Entretien / mises à…" at bounding box center [768, 470] width 566 height 224
select select "px"
select select "ms"
select select "s"
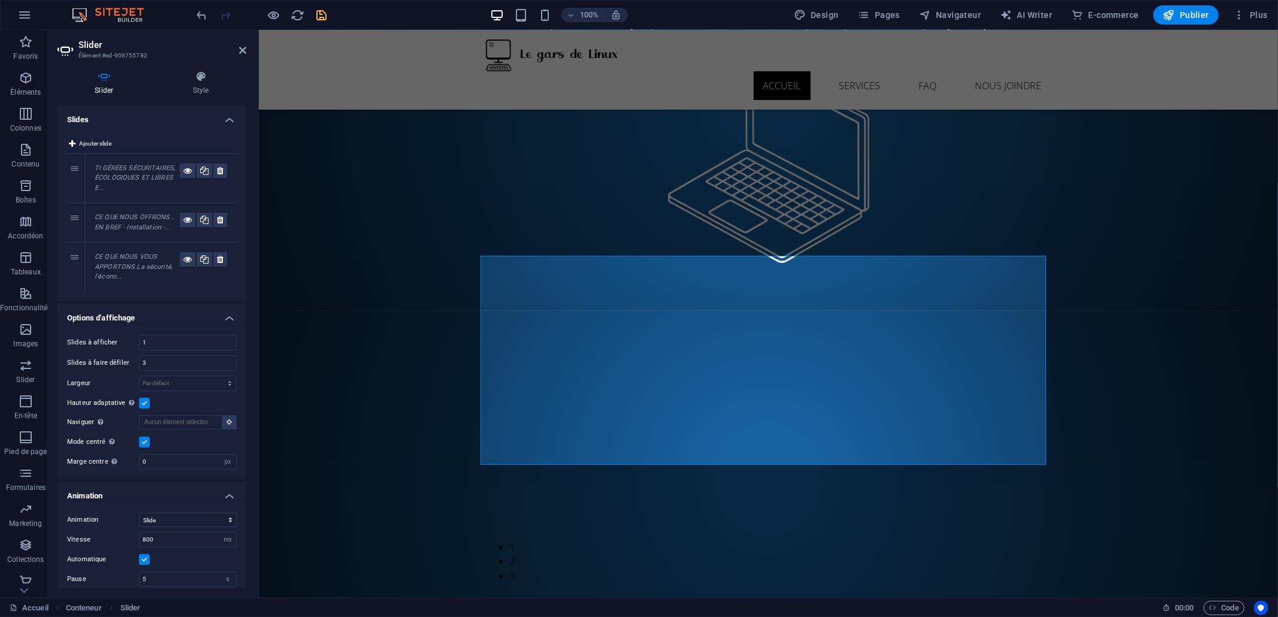
scroll to position [153, 0]
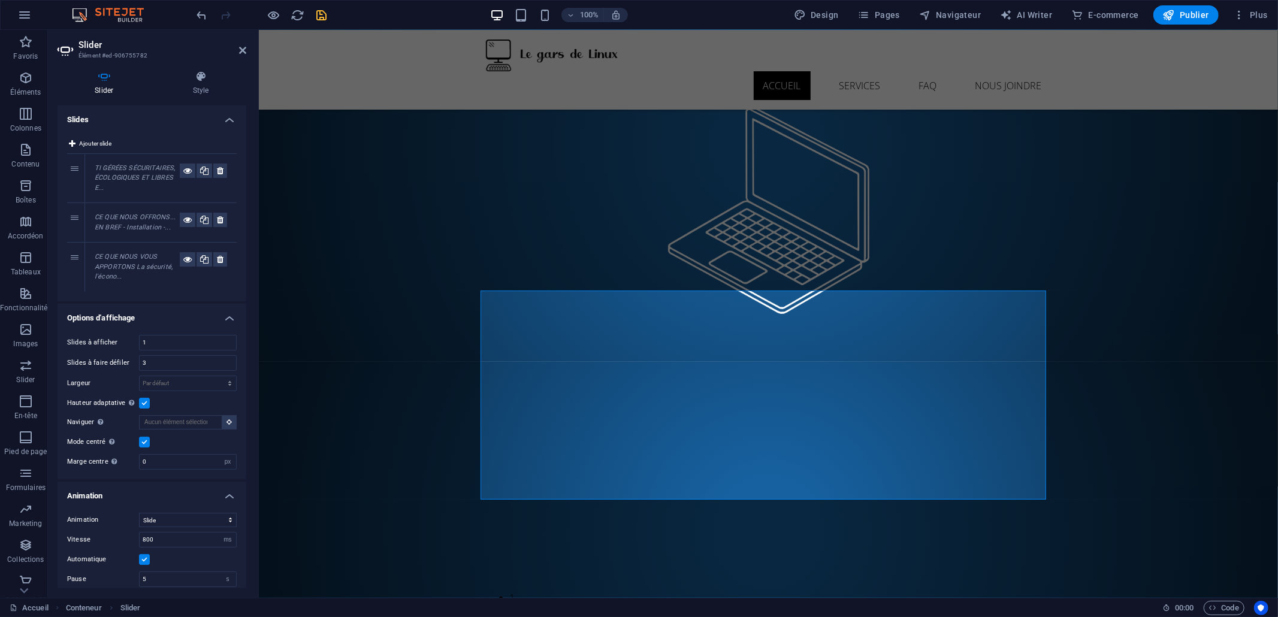
click at [141, 446] on label at bounding box center [144, 442] width 11 height 11
click at [0, 0] on input "Mode centré Permet de centrer la vue en affichant partiellement la slide précéd…" at bounding box center [0, 0] width 0 height 0
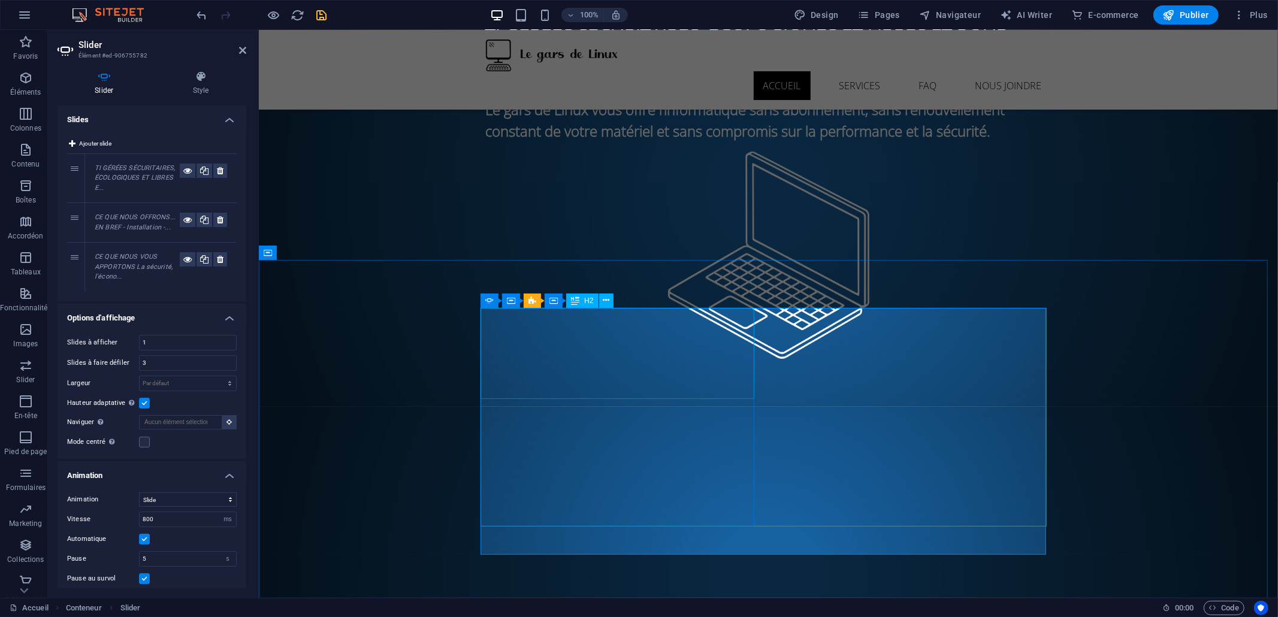
scroll to position [102, 0]
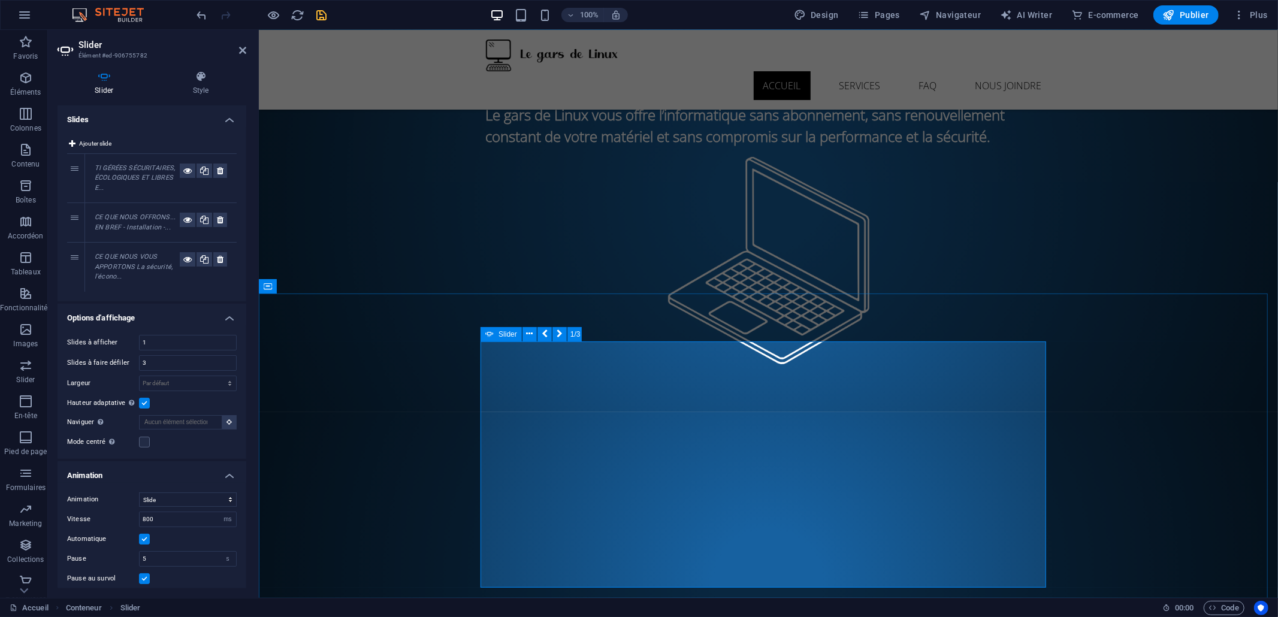
click at [554, 330] on button at bounding box center [559, 334] width 14 height 14
click at [542, 332] on icon at bounding box center [545, 334] width 6 height 13
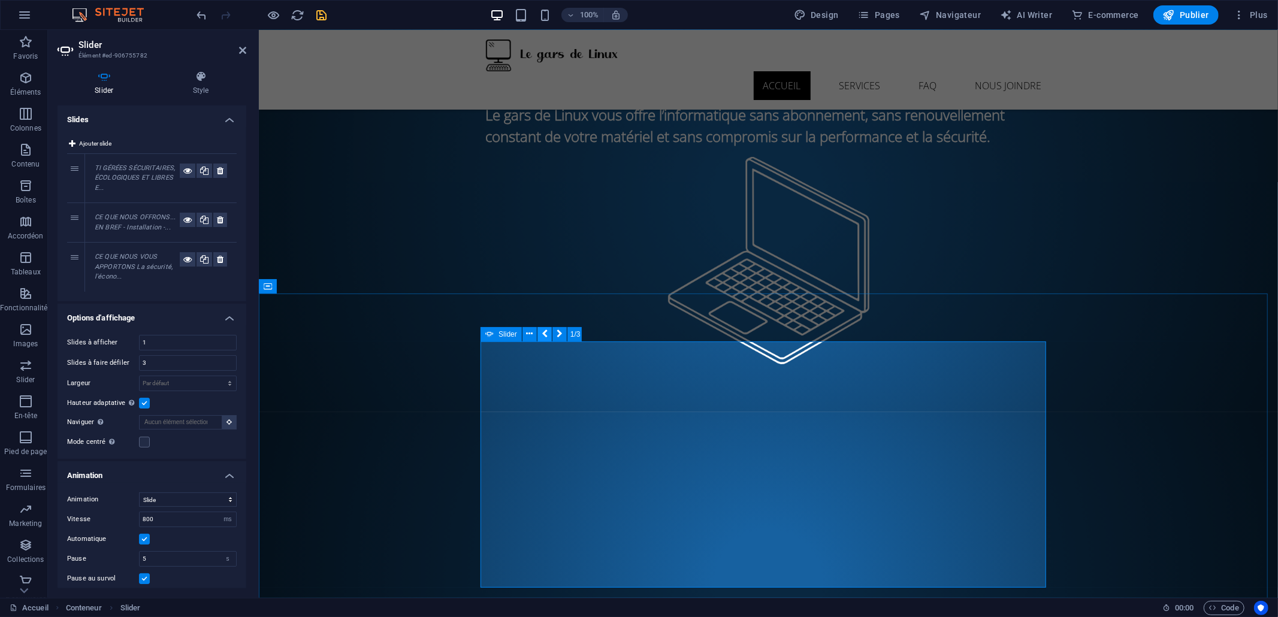
click at [542, 331] on icon at bounding box center [545, 334] width 6 height 13
click at [143, 404] on label at bounding box center [144, 403] width 11 height 11
click at [0, 0] on input "Hauteur adaptative Ajuste automatiquement la hauteur d'une slide unique pour le…" at bounding box center [0, 0] width 0 height 0
drag, startPoint x: 174, startPoint y: 366, endPoint x: 28, endPoint y: 355, distance: 147.2
click at [28, 355] on section "Favoris Éléments Colonnes Contenu Boîtes Accordéon Tableaux Fonctionnalités Ima…" at bounding box center [639, 314] width 1278 height 568
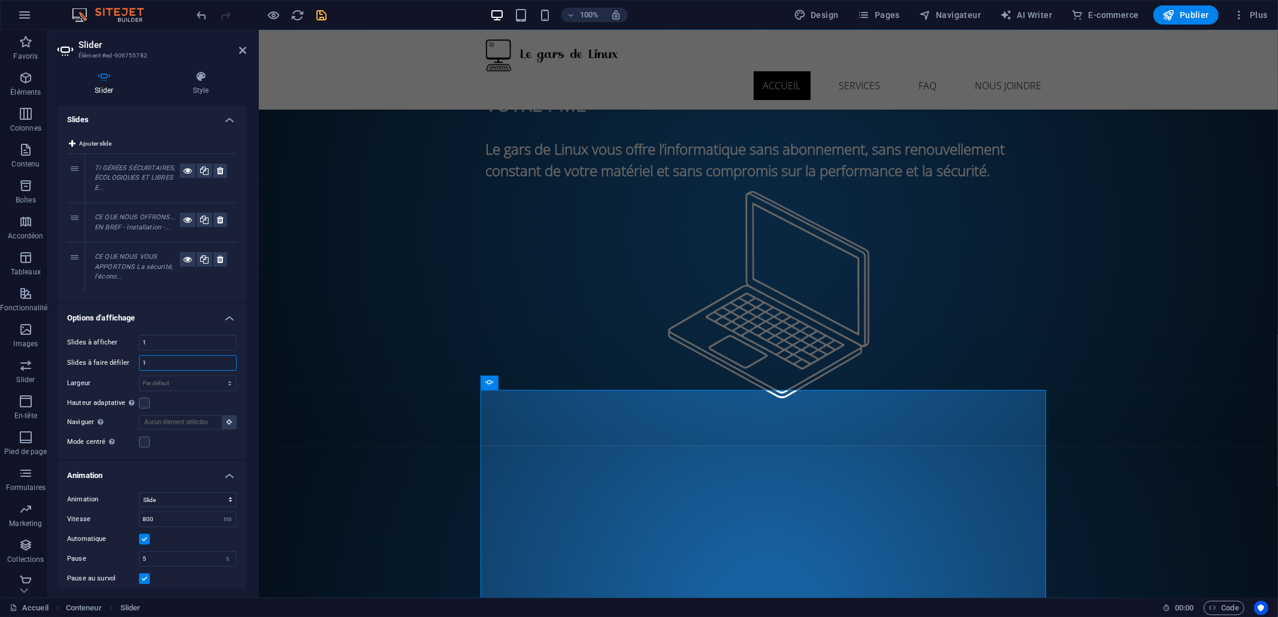
scroll to position [52, 0]
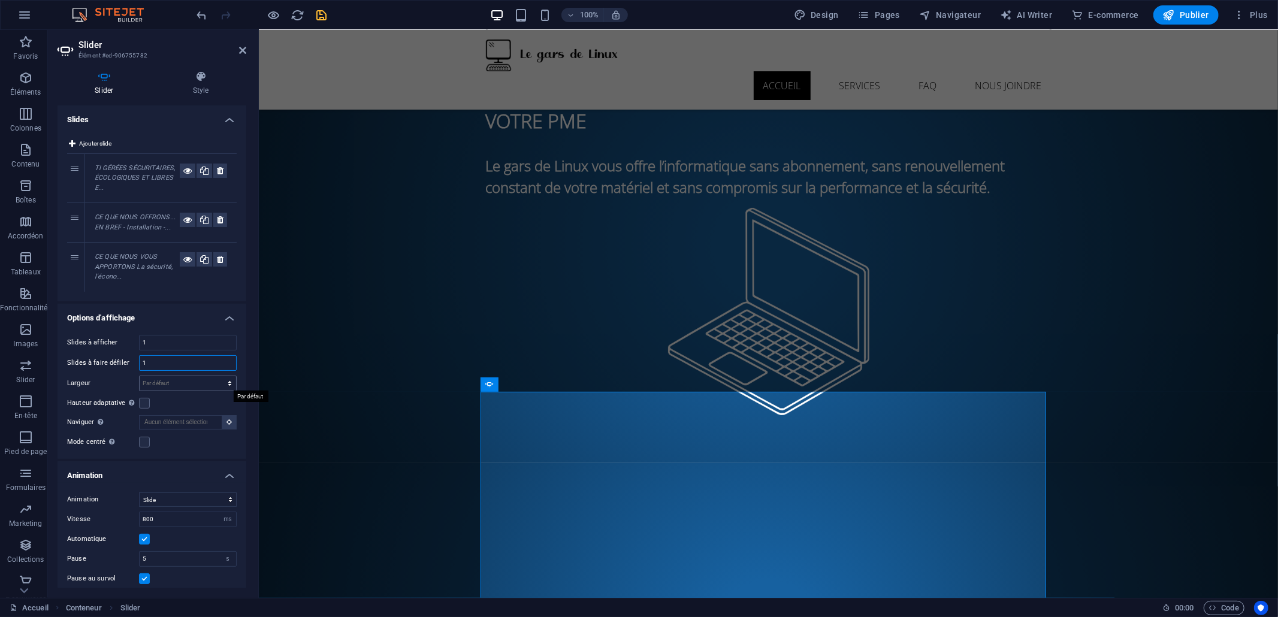
type input "1"
click at [180, 385] on select "Par défaut px % rem em vw vh" at bounding box center [188, 383] width 96 height 14
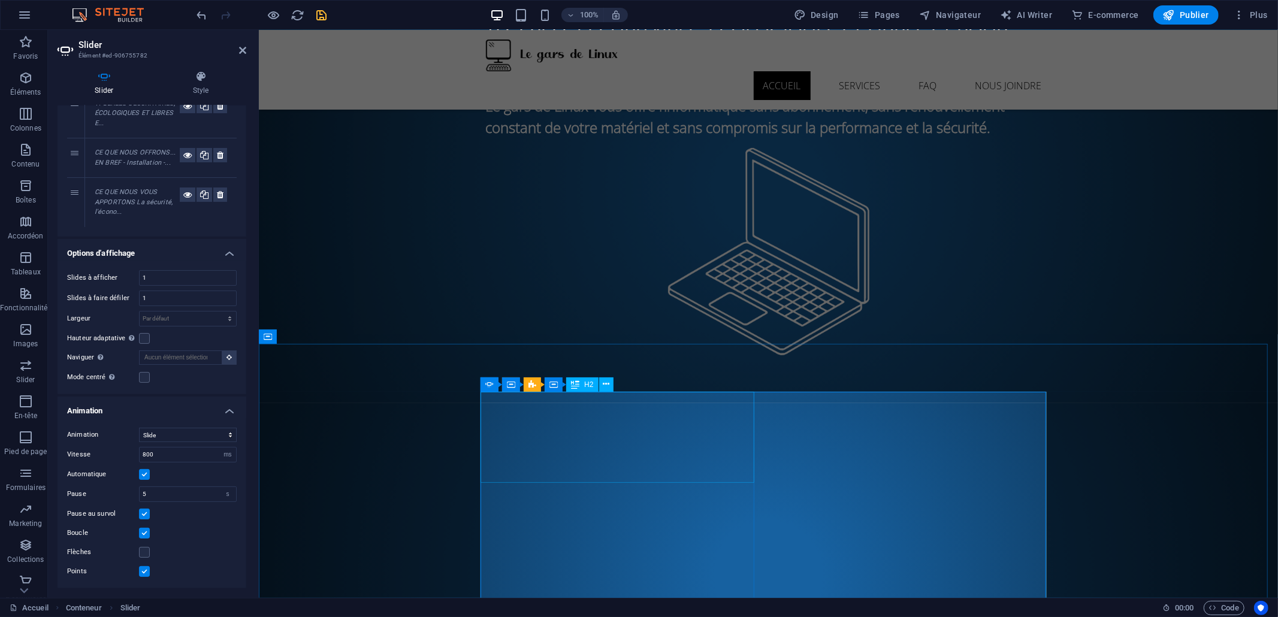
scroll to position [132, 0]
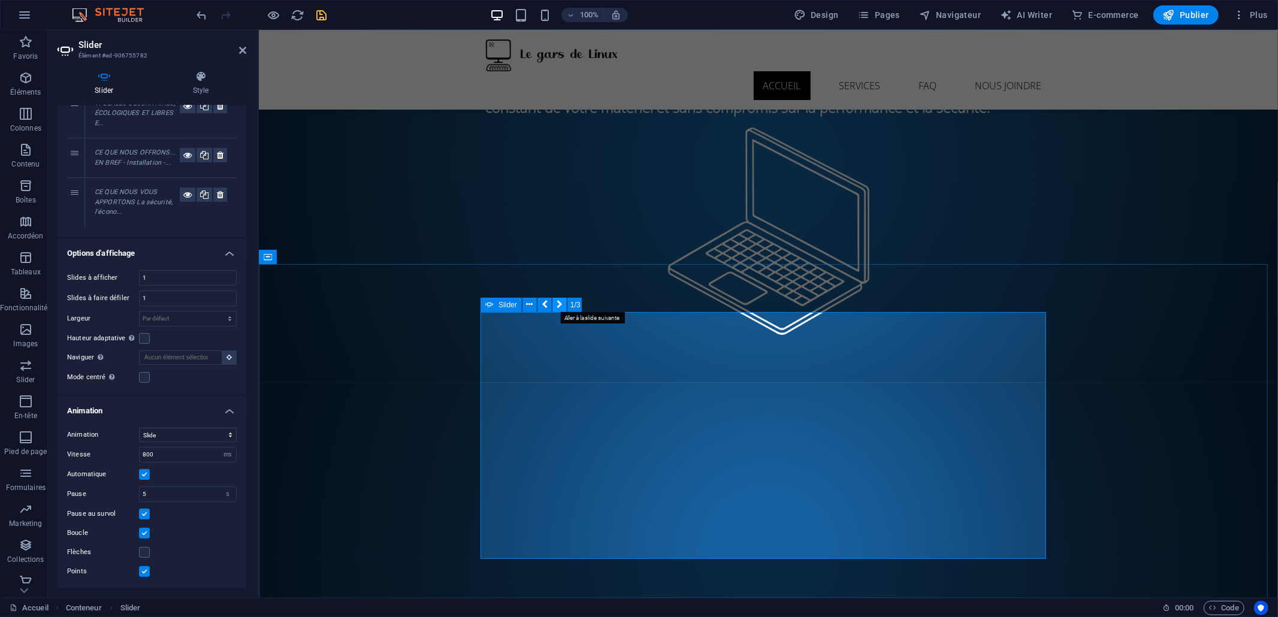
click at [557, 306] on icon at bounding box center [560, 304] width 6 height 13
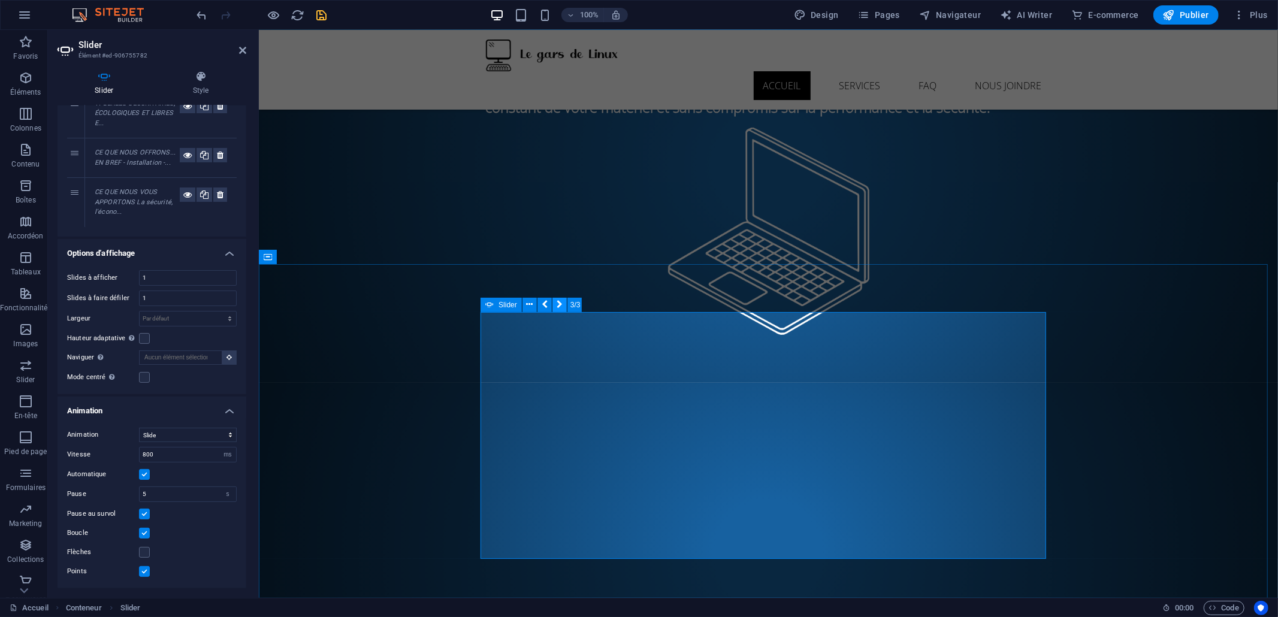
click at [555, 310] on button at bounding box center [559, 305] width 14 height 14
